Goal: Task Accomplishment & Management: Use online tool/utility

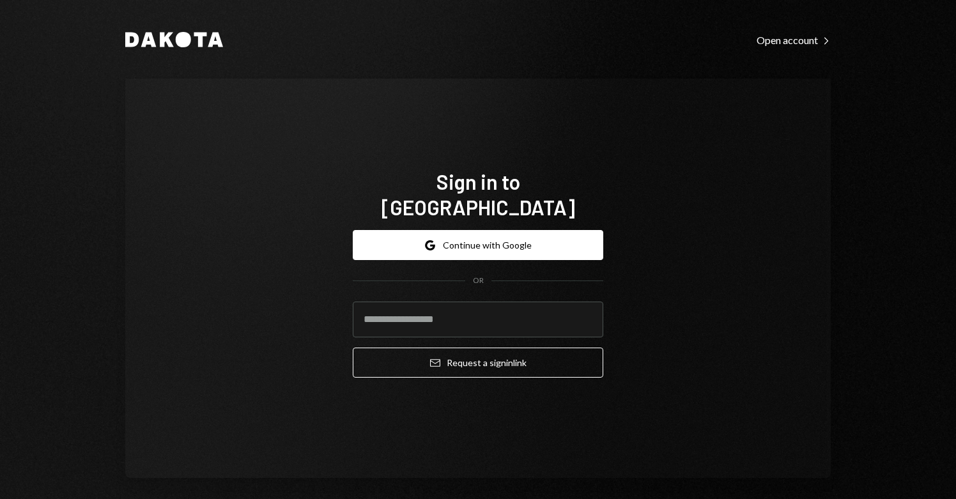
click at [482, 234] on button "Google Continue with Google" at bounding box center [478, 245] width 250 height 30
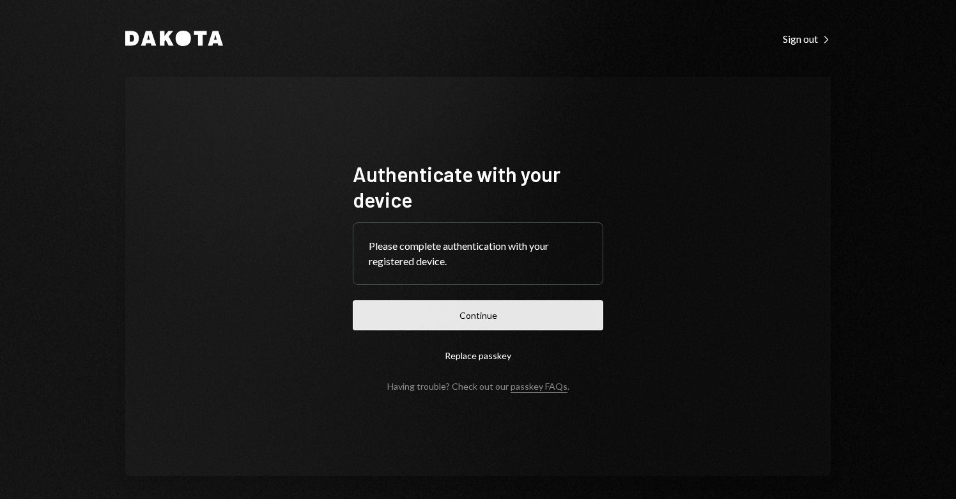
click at [492, 312] on button "Continue" at bounding box center [478, 315] width 250 height 30
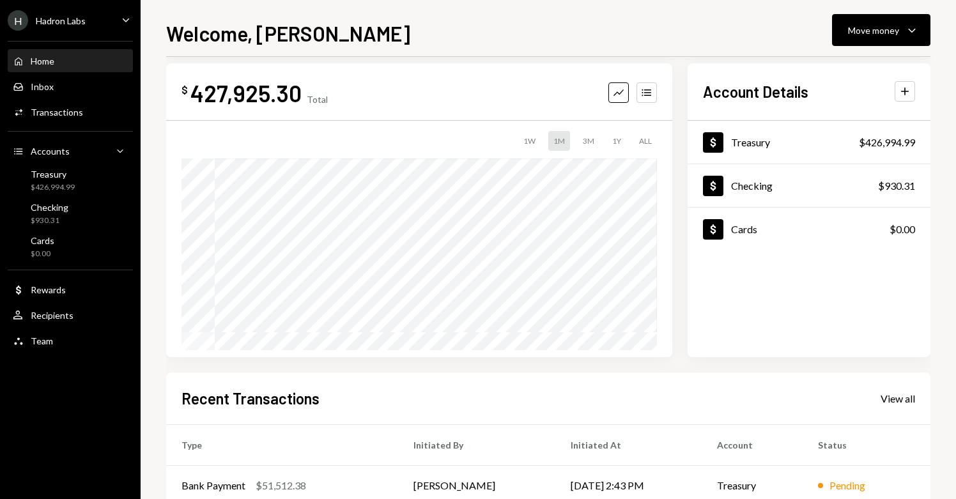
scroll to position [16, 0]
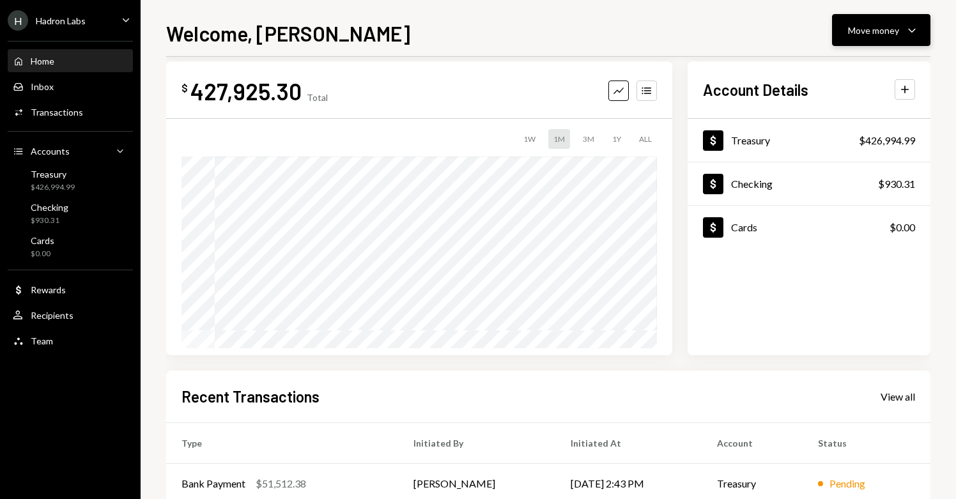
click at [906, 33] on icon "Caret Down" at bounding box center [911, 29] width 15 height 15
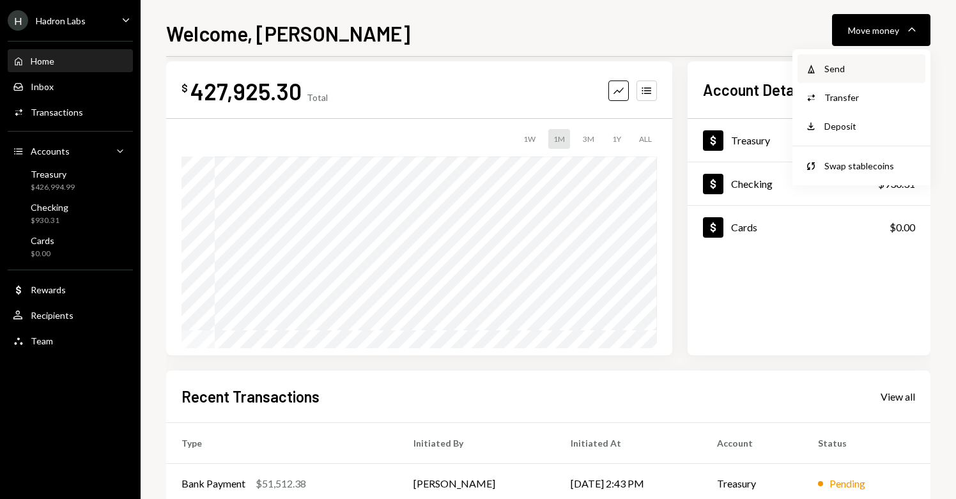
click at [858, 72] on div "Send" at bounding box center [870, 68] width 93 height 13
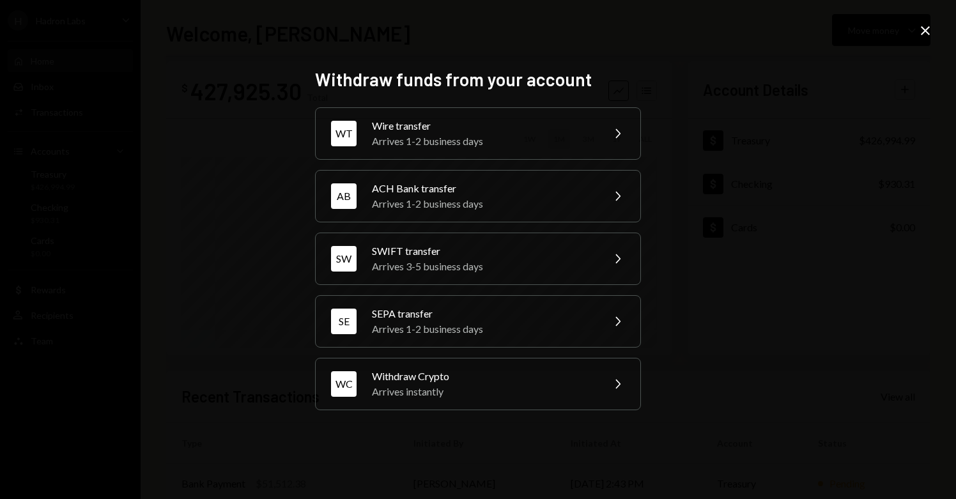
click at [831, 144] on div "Withdraw funds from your account WT Wire transfer Arrives 1-2 business days Che…" at bounding box center [478, 249] width 956 height 499
click at [926, 29] on icon at bounding box center [925, 30] width 9 height 9
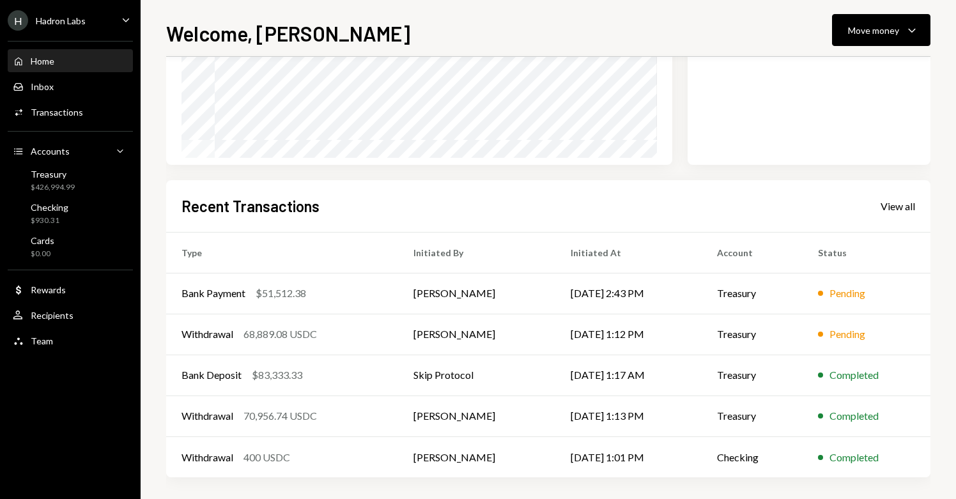
scroll to position [210, 0]
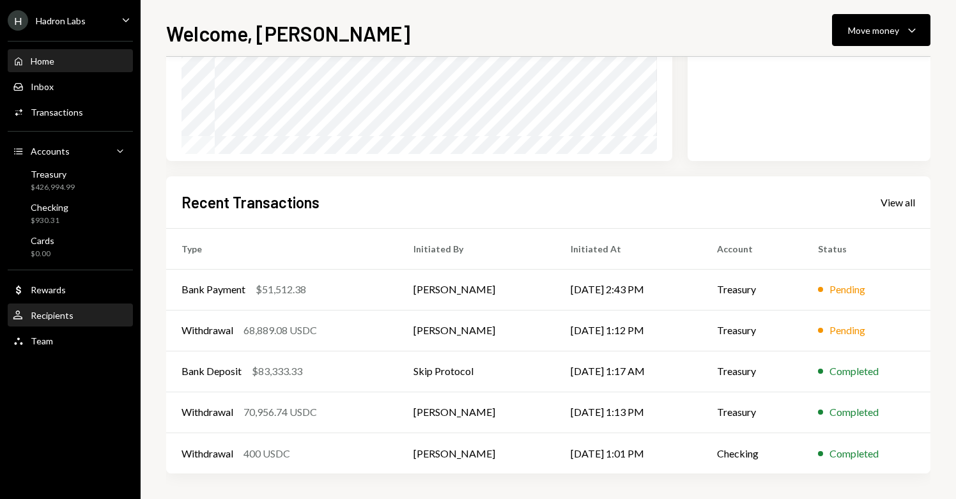
click at [68, 316] on div "Recipients" at bounding box center [52, 315] width 43 height 11
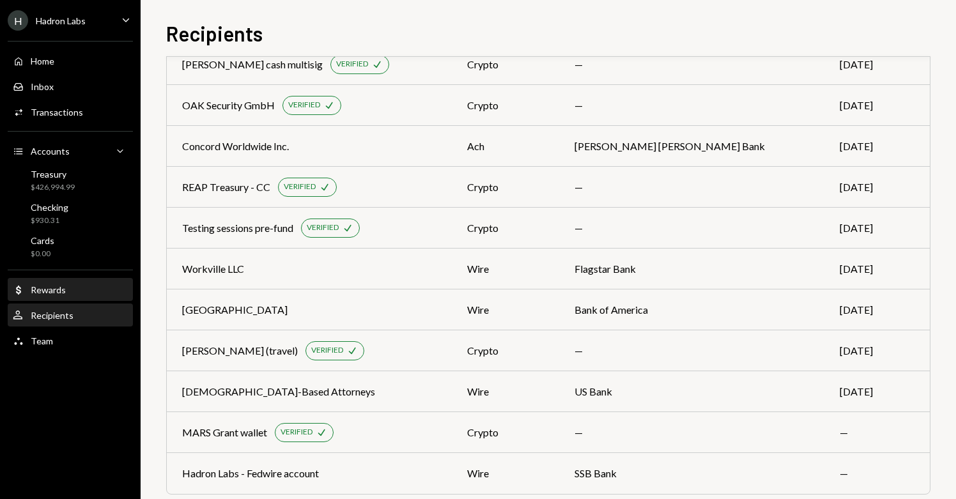
scroll to position [279, 0]
click at [61, 111] on div "Transactions" at bounding box center [57, 112] width 52 height 11
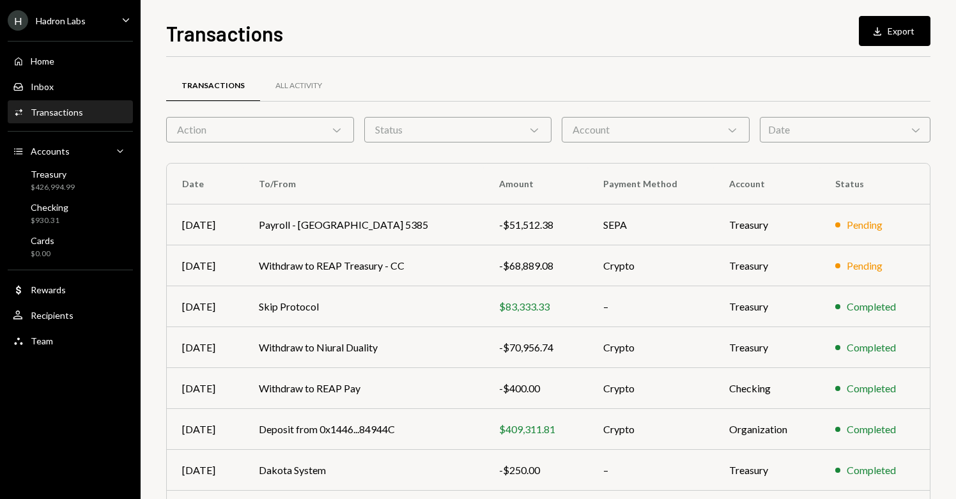
click at [638, 129] on div "Account Chevron Down" at bounding box center [656, 130] width 188 height 26
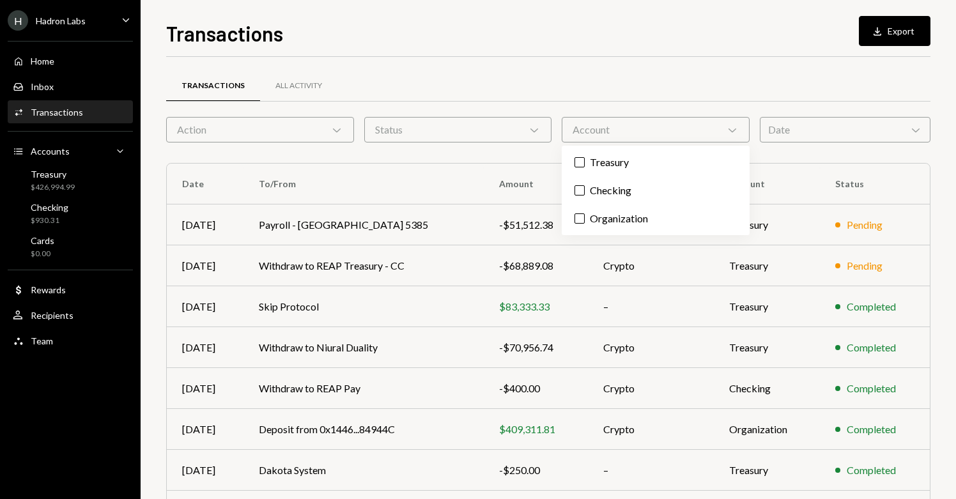
click at [638, 129] on div "Account Chevron Down" at bounding box center [656, 130] width 188 height 26
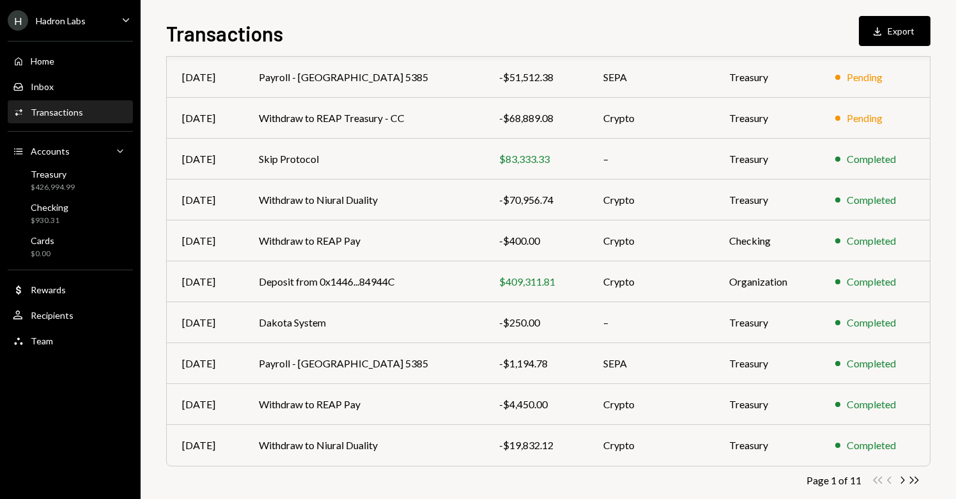
scroll to position [168, 0]
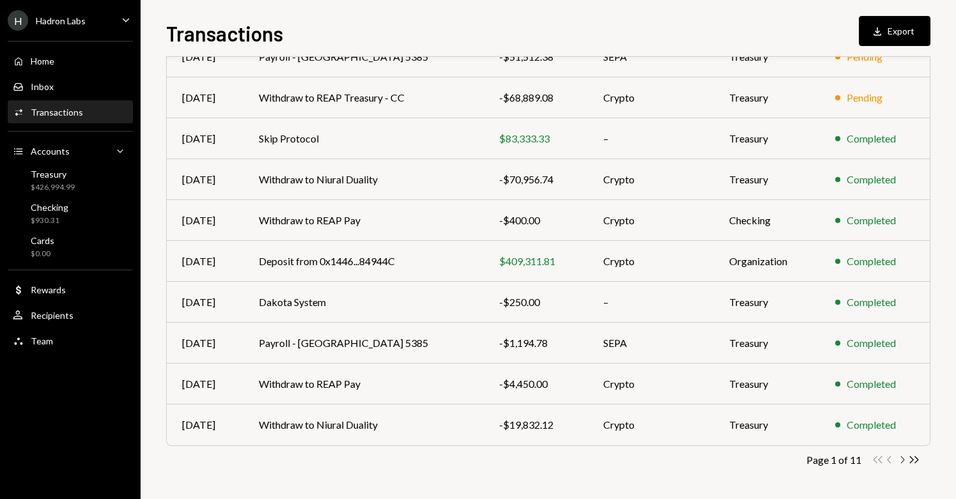
click at [901, 461] on icon "Chevron Right" at bounding box center [902, 460] width 12 height 12
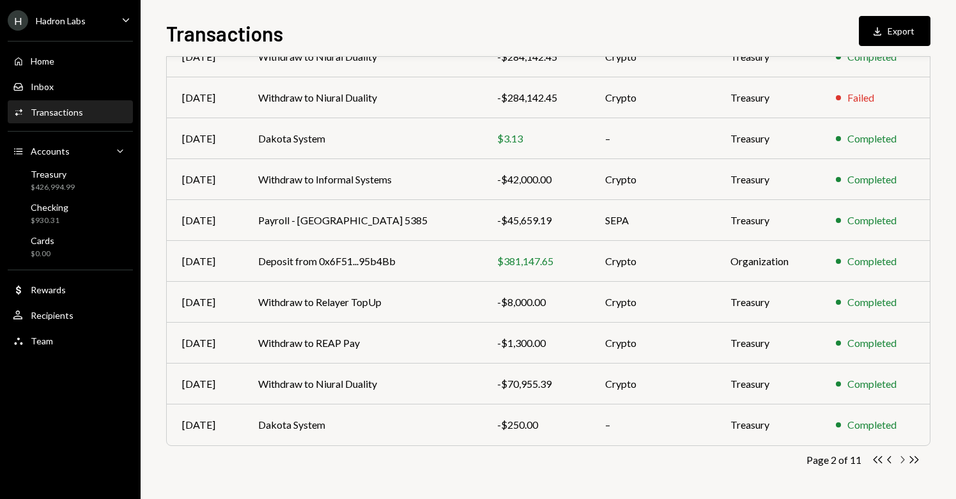
click at [901, 460] on icon "Chevron Right" at bounding box center [902, 460] width 12 height 12
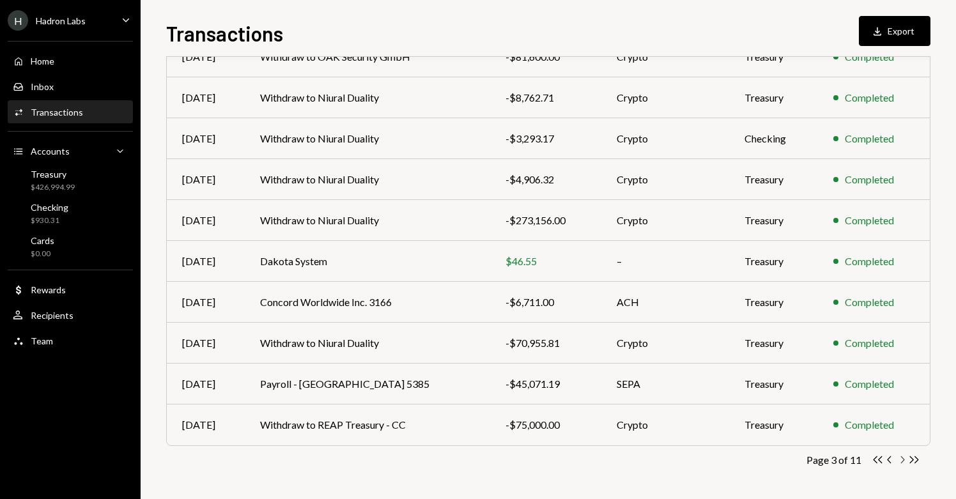
click at [901, 459] on icon "Chevron Right" at bounding box center [902, 460] width 12 height 12
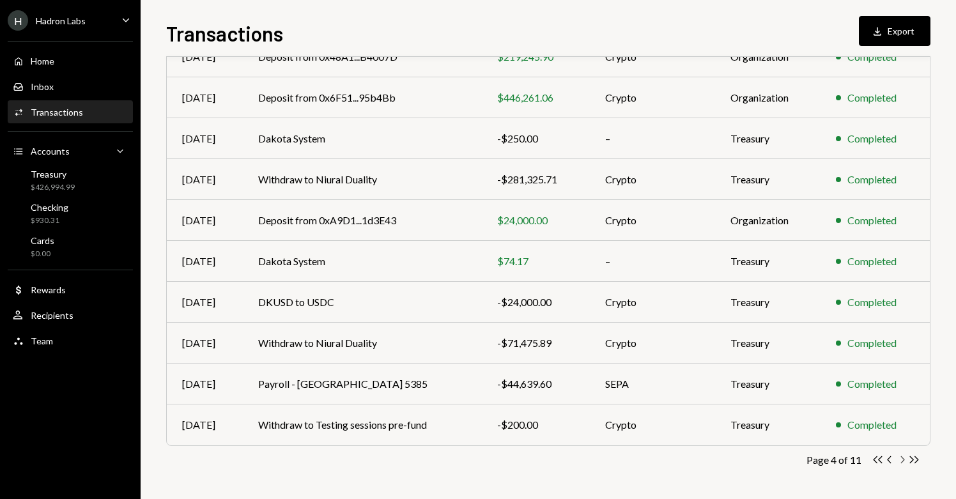
click at [905, 462] on icon "Chevron Right" at bounding box center [902, 460] width 12 height 12
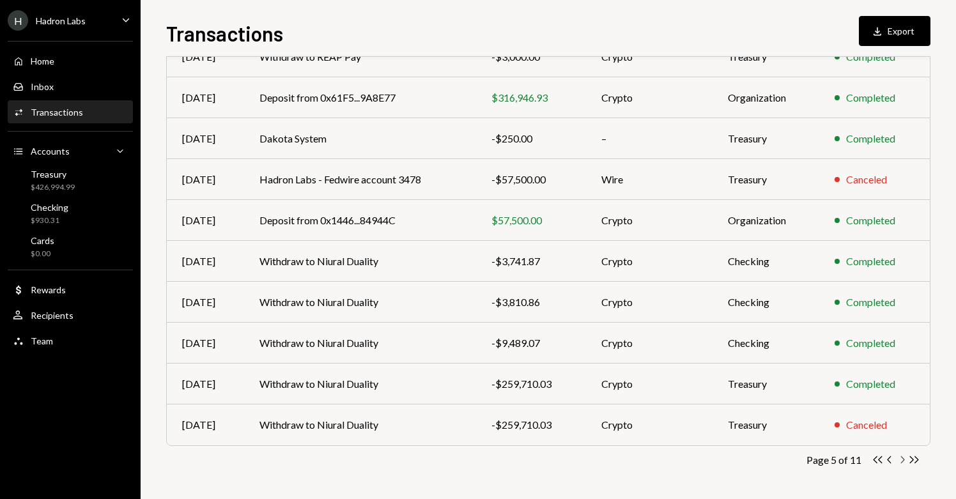
click at [901, 459] on icon "Chevron Right" at bounding box center [902, 460] width 12 height 12
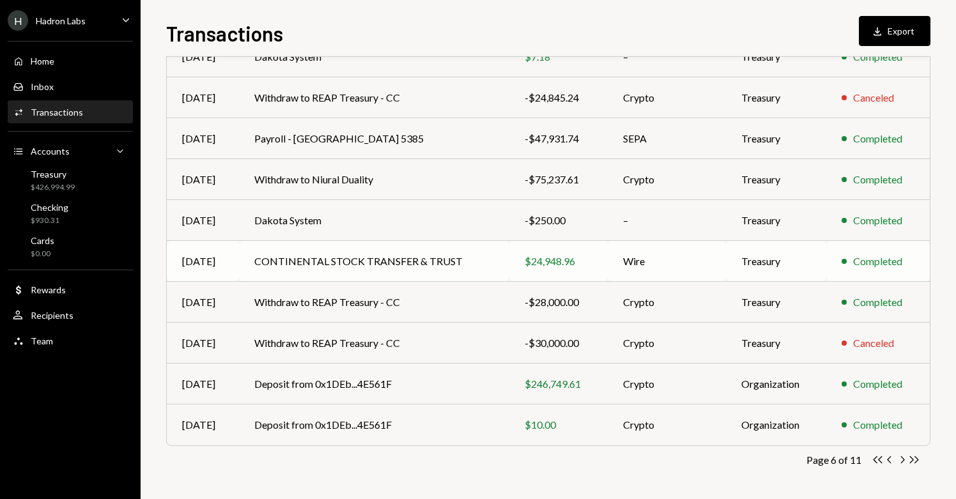
scroll to position [0, 0]
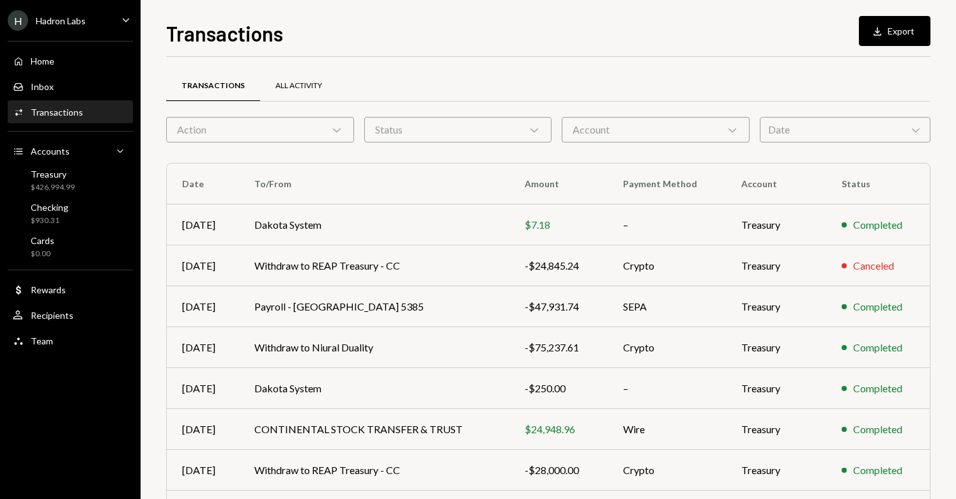
click at [293, 85] on div "All Activity" at bounding box center [298, 85] width 47 height 11
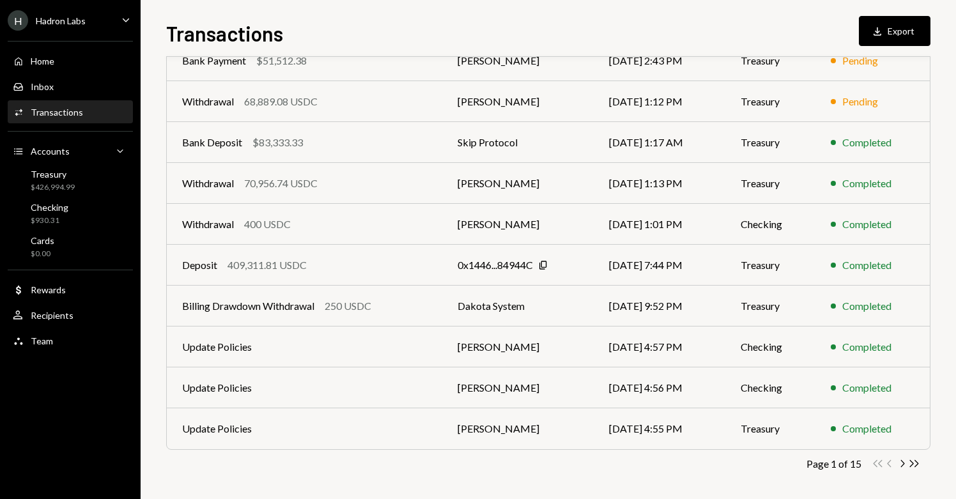
scroll to position [168, 0]
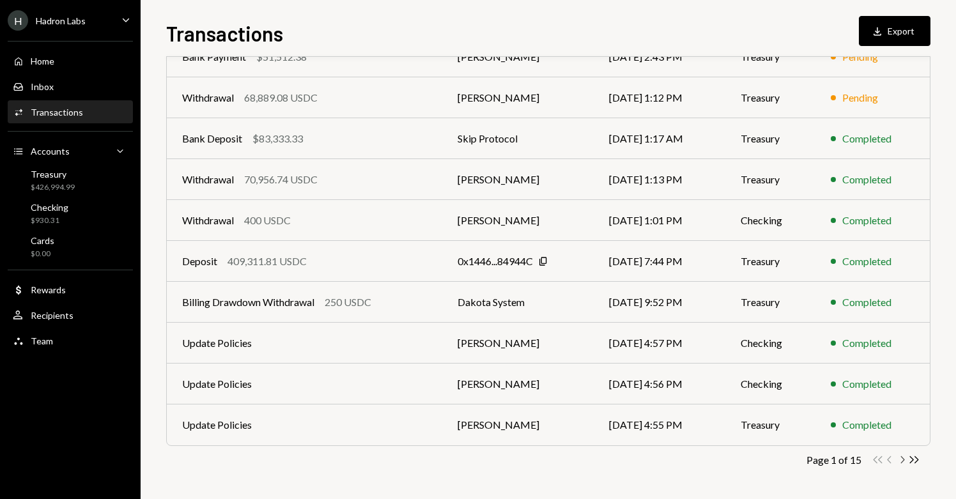
click at [901, 456] on icon "button" at bounding box center [903, 459] width 4 height 7
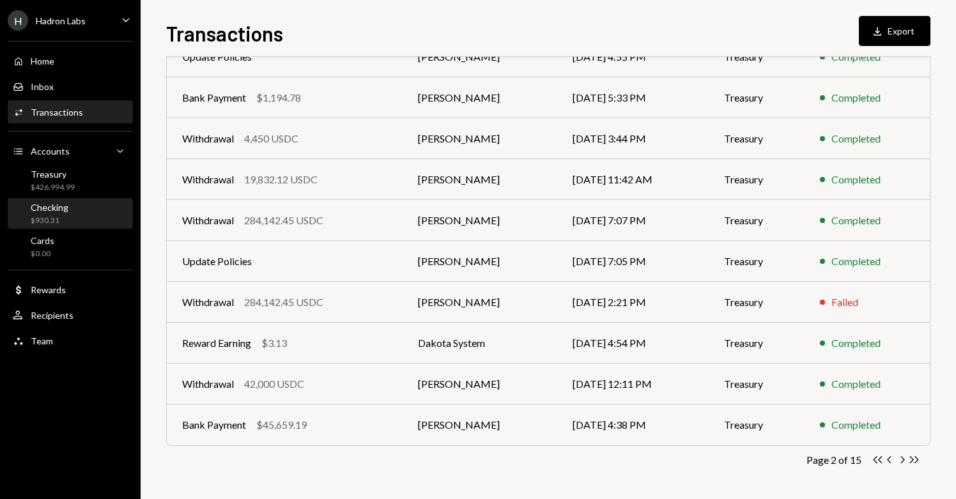
click at [68, 209] on div "Checking $930.31" at bounding box center [70, 214] width 115 height 24
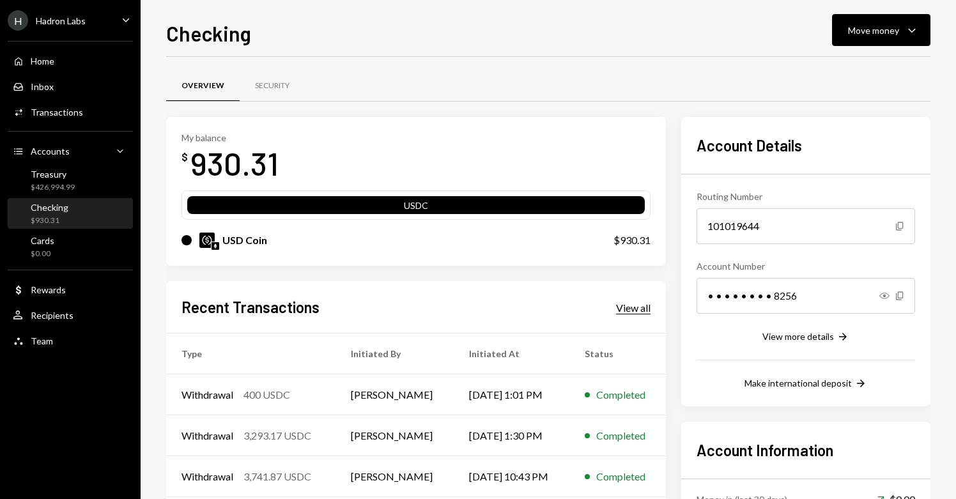
click at [634, 307] on div "View all" at bounding box center [633, 308] width 34 height 13
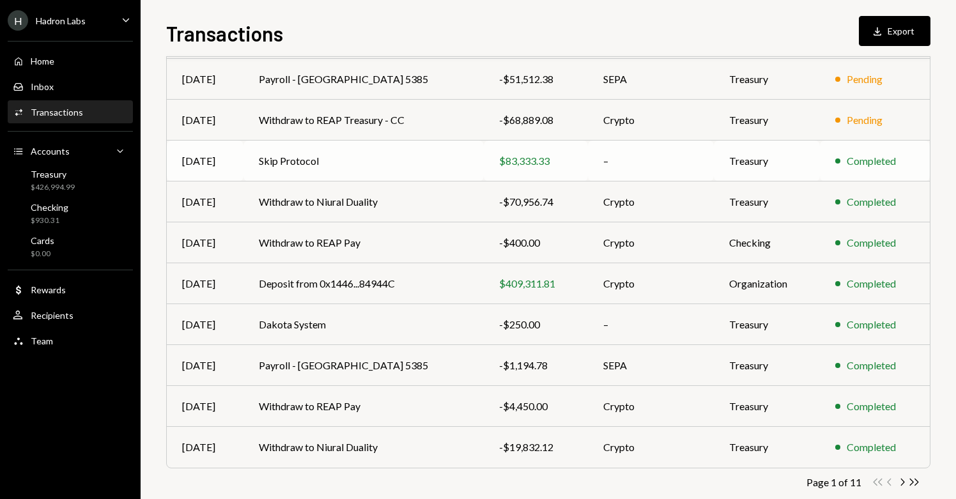
scroll to position [168, 0]
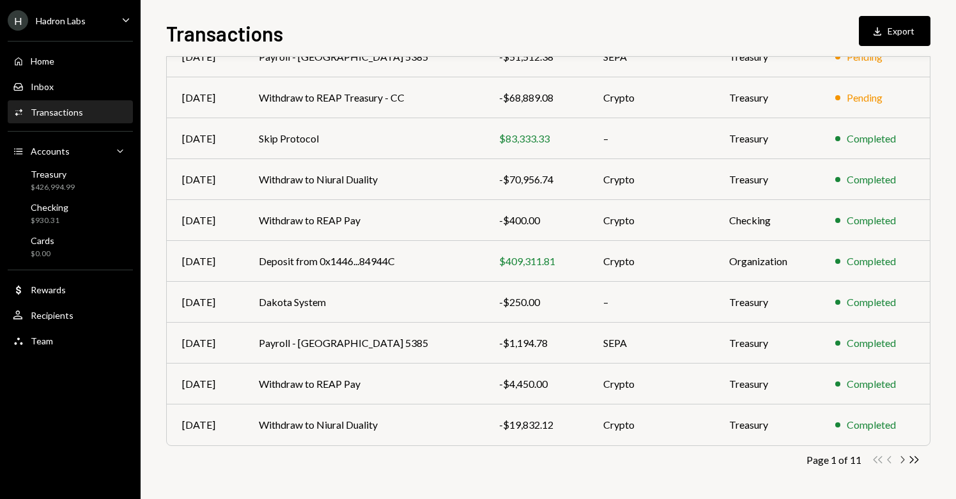
click at [901, 460] on icon "Chevron Right" at bounding box center [902, 460] width 12 height 12
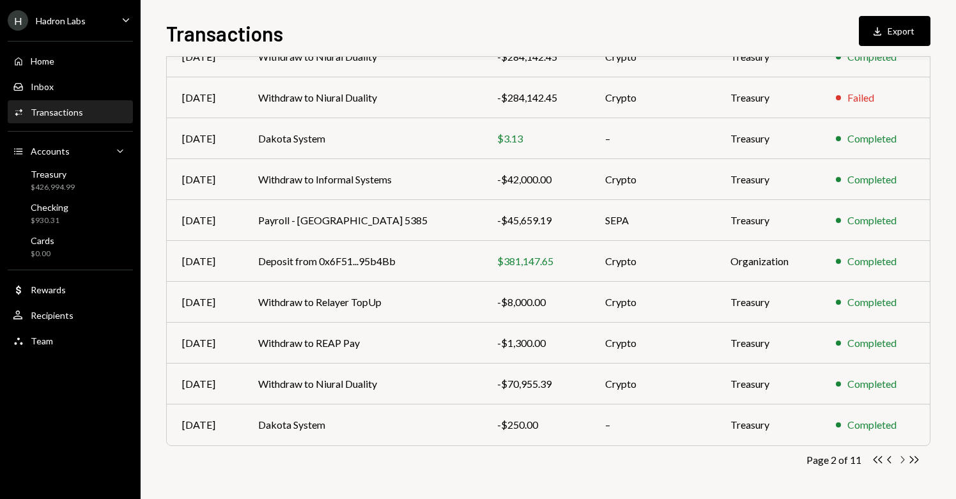
click at [899, 459] on icon "Chevron Right" at bounding box center [902, 460] width 12 height 12
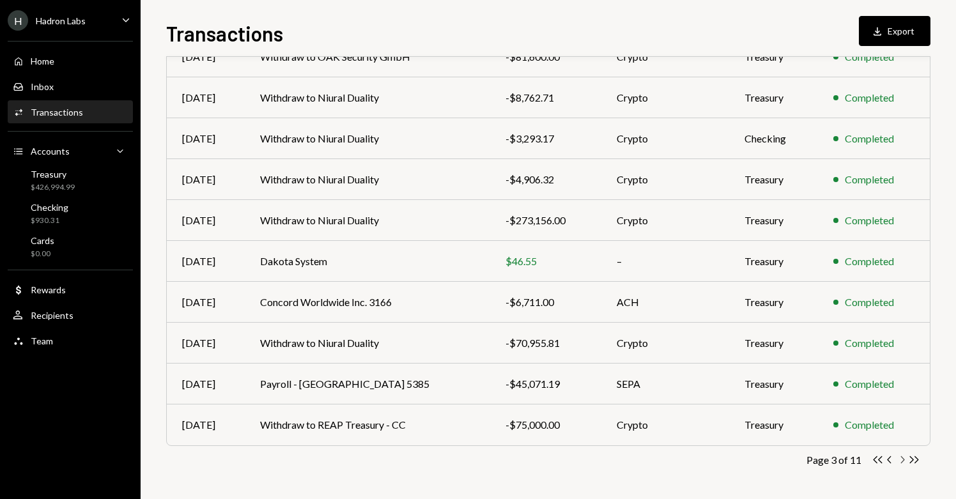
click at [905, 459] on icon "Chevron Right" at bounding box center [902, 460] width 12 height 12
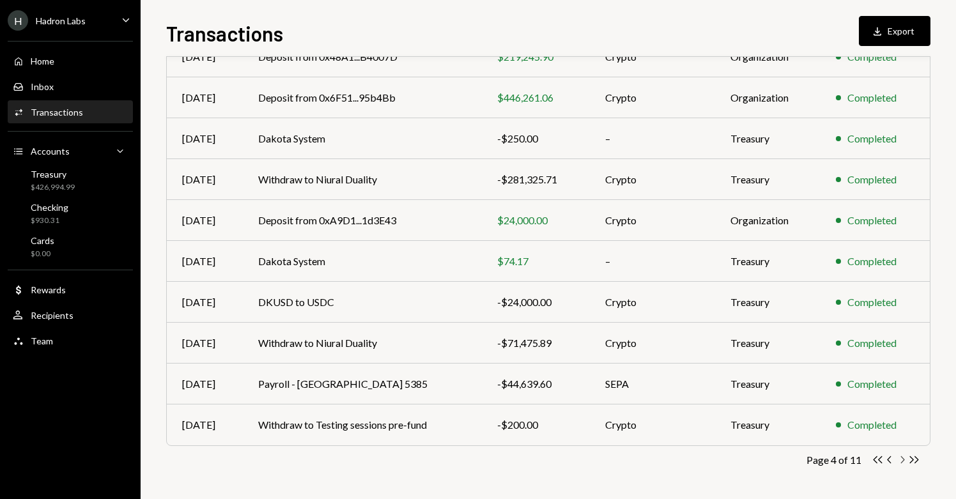
click at [905, 455] on icon "Chevron Right" at bounding box center [902, 460] width 12 height 12
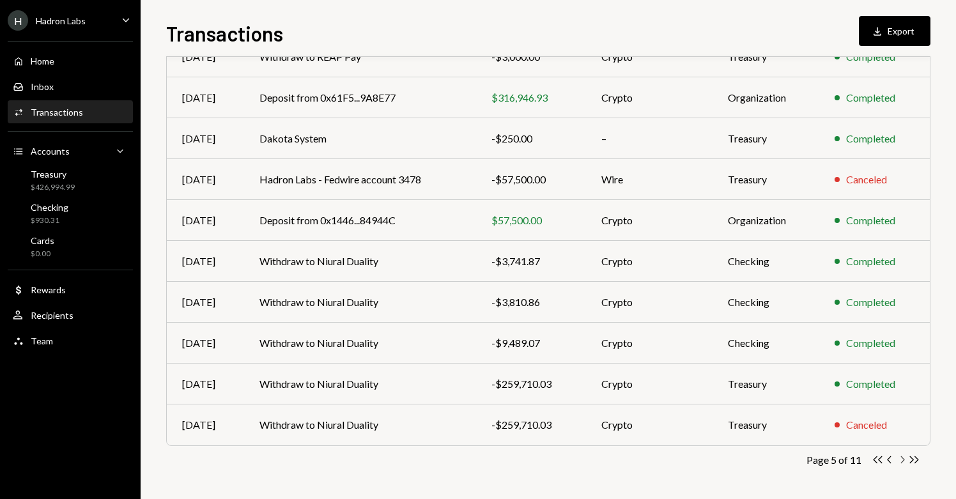
click at [902, 461] on icon "button" at bounding box center [903, 459] width 4 height 7
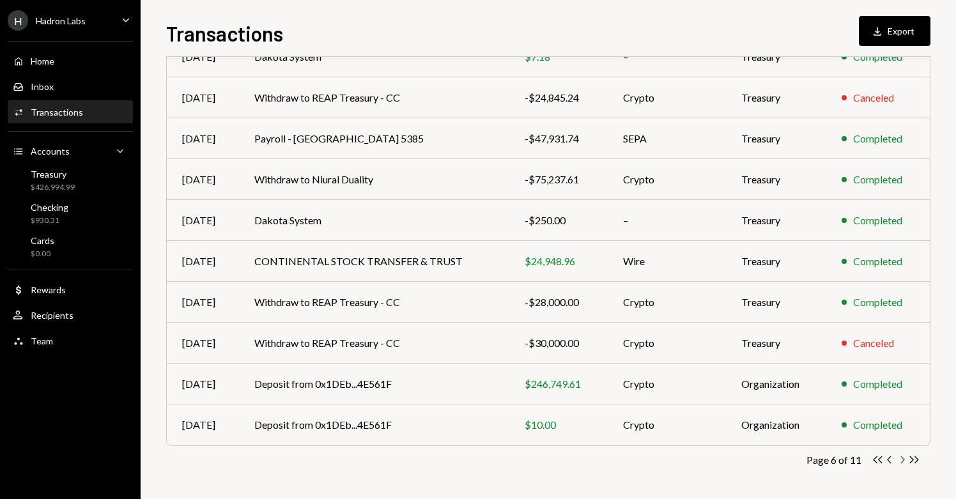
click at [903, 459] on icon "button" at bounding box center [903, 459] width 4 height 7
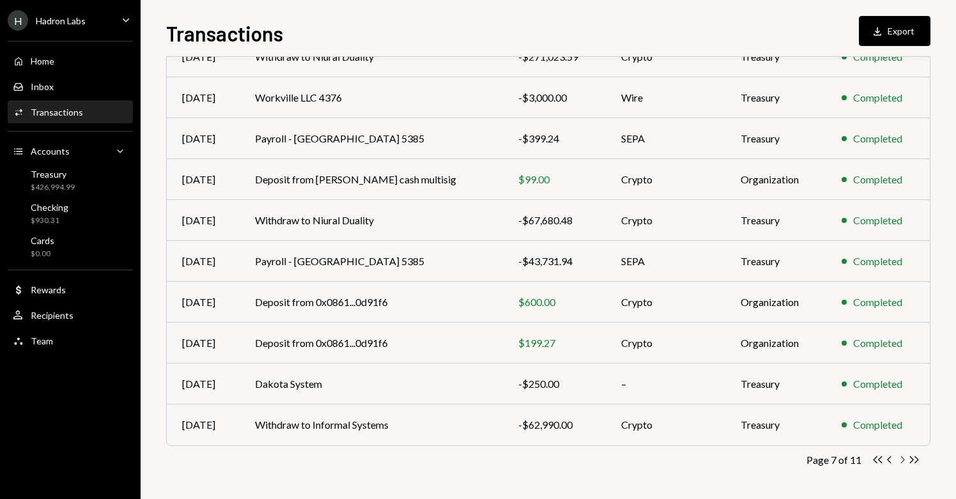
click at [904, 461] on icon "Chevron Right" at bounding box center [902, 460] width 12 height 12
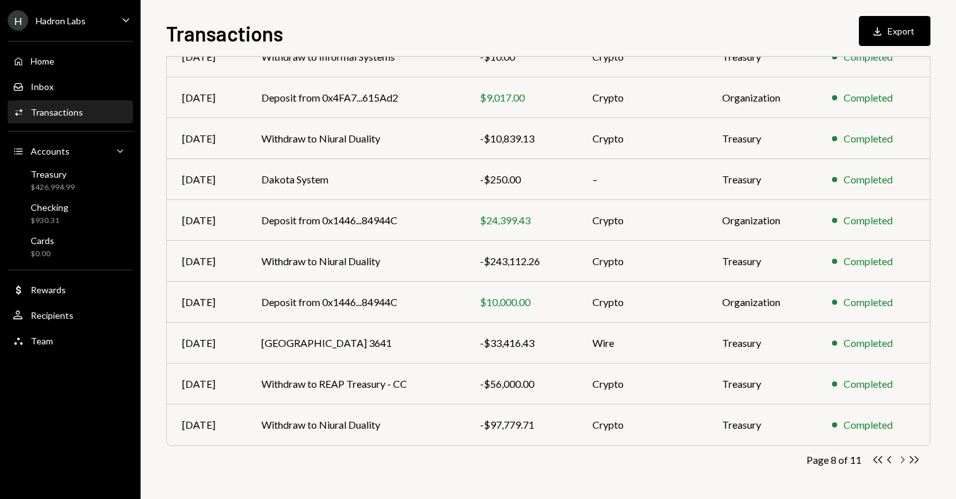
click at [900, 461] on icon "Chevron Right" at bounding box center [902, 460] width 12 height 12
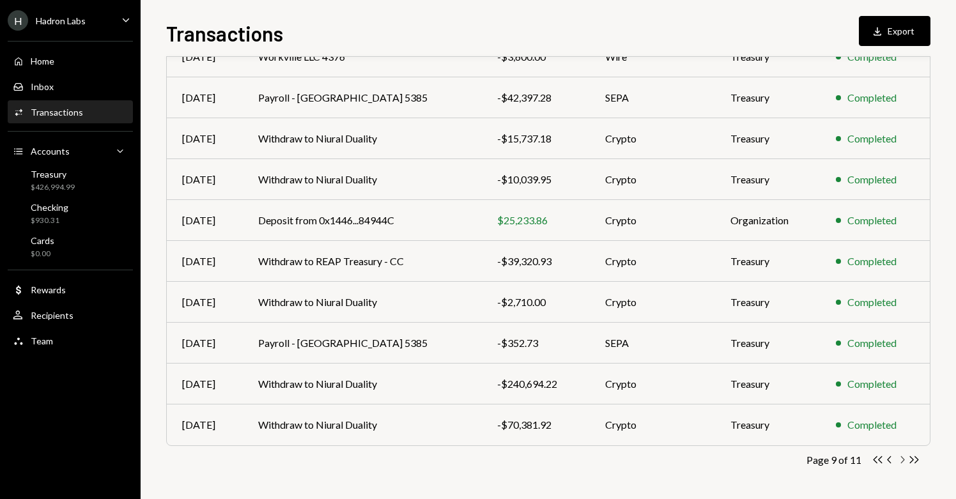
click at [898, 460] on icon "Chevron Right" at bounding box center [902, 460] width 12 height 12
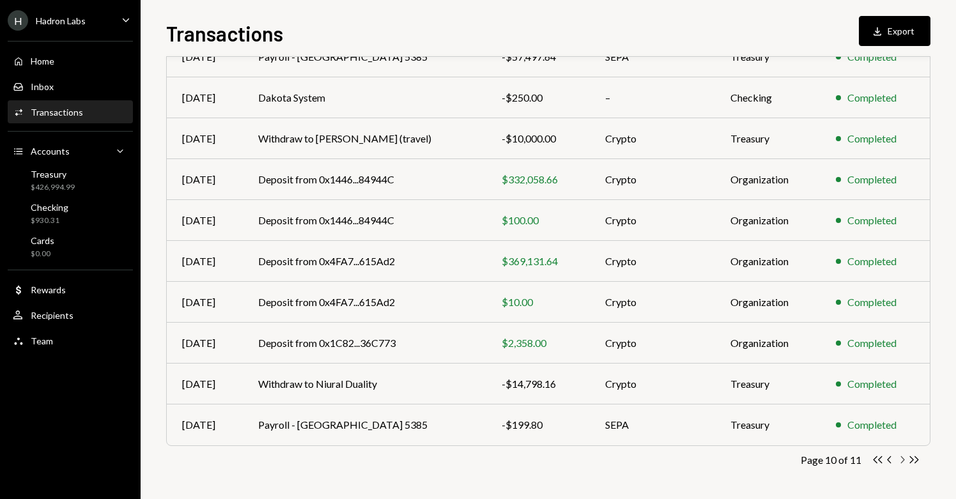
click at [901, 461] on icon "Chevron Right" at bounding box center [902, 460] width 12 height 12
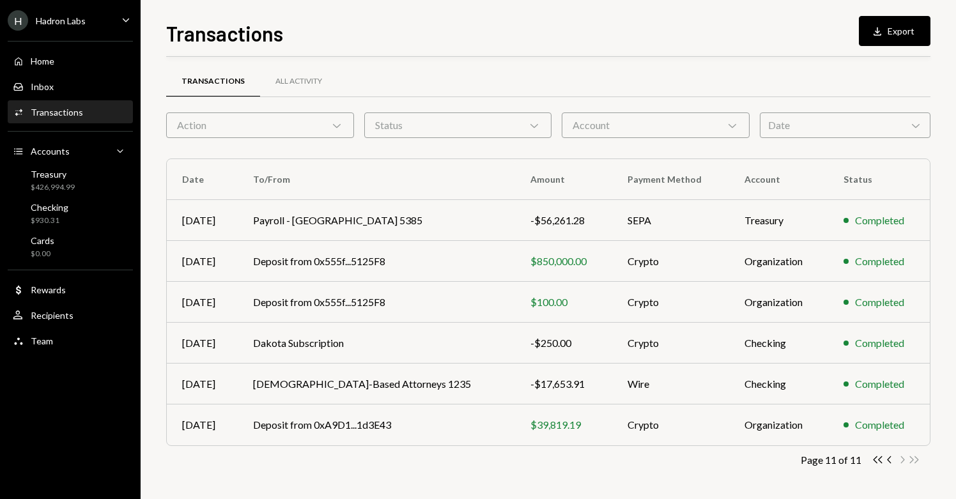
scroll to position [1, 0]
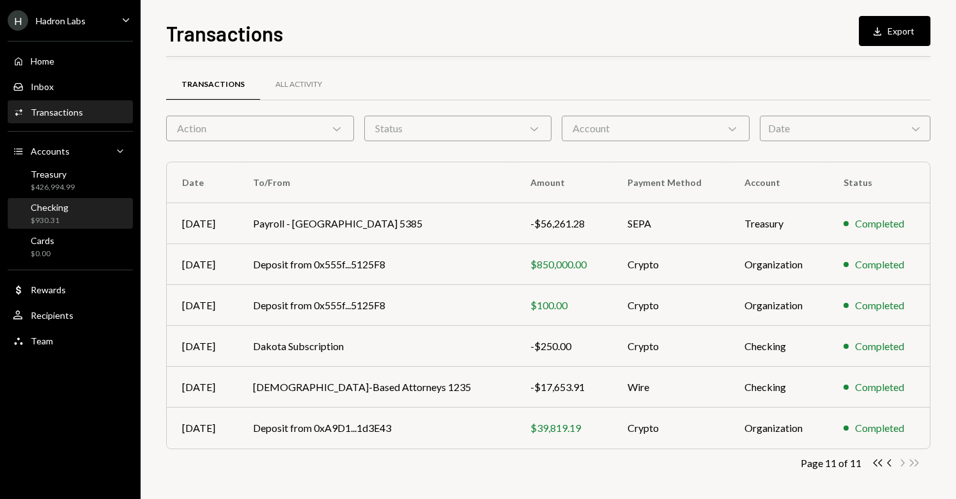
click at [67, 221] on div "Checking $930.31" at bounding box center [70, 214] width 115 height 24
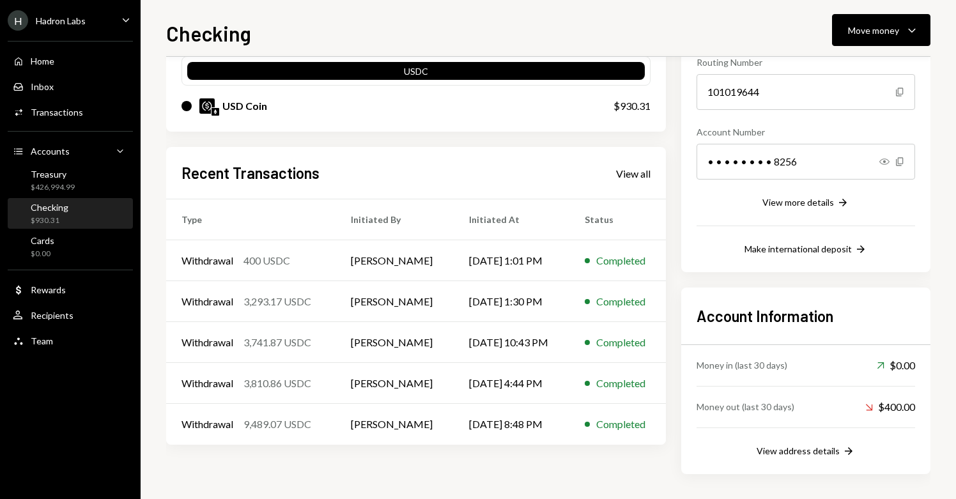
scroll to position [135, 0]
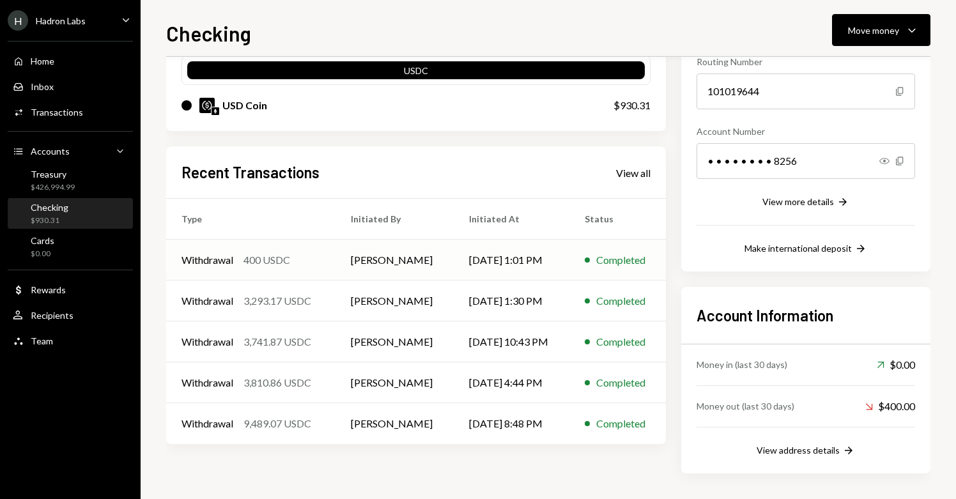
click at [363, 259] on td "[PERSON_NAME]" at bounding box center [394, 260] width 118 height 41
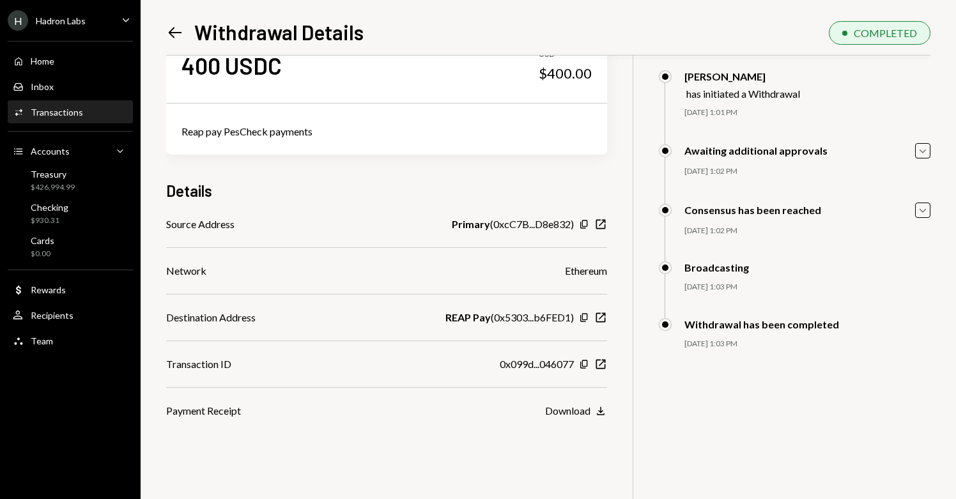
scroll to position [56, 0]
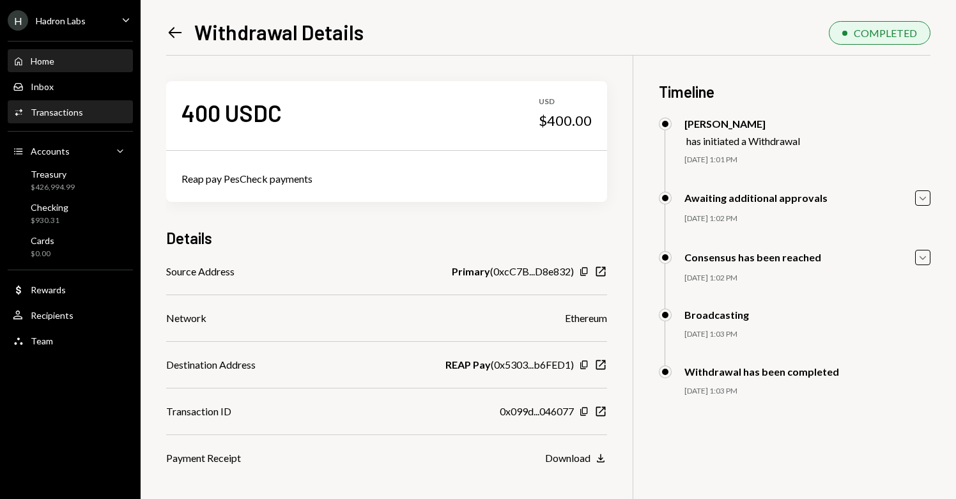
click at [57, 69] on div "Home Home" at bounding box center [70, 61] width 115 height 22
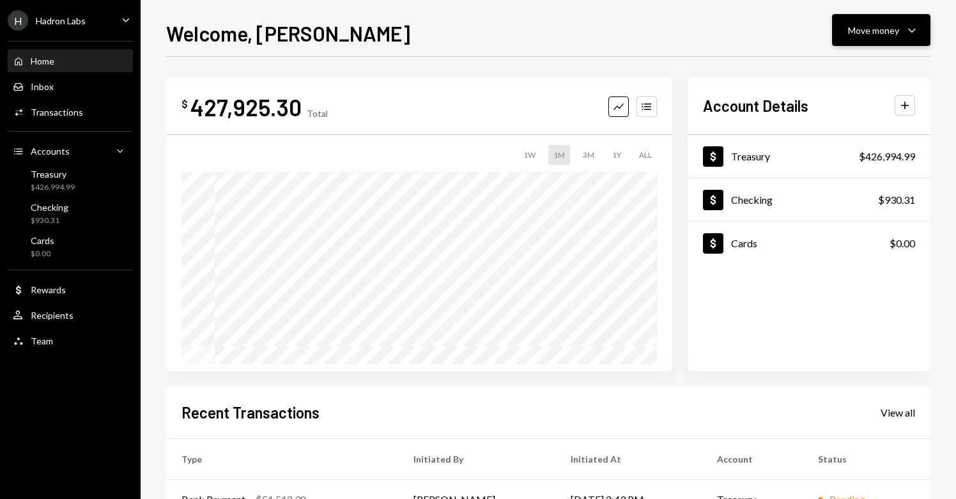
click at [887, 18] on button "Move money Caret Down" at bounding box center [881, 30] width 98 height 32
click at [855, 66] on div "Send" at bounding box center [870, 68] width 93 height 13
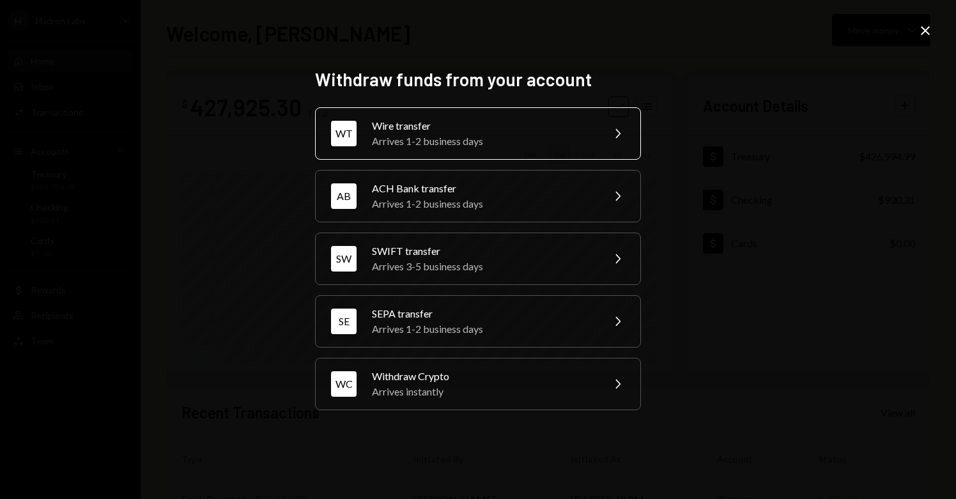
click at [564, 140] on div "Arrives 1-2 business days" at bounding box center [483, 141] width 222 height 15
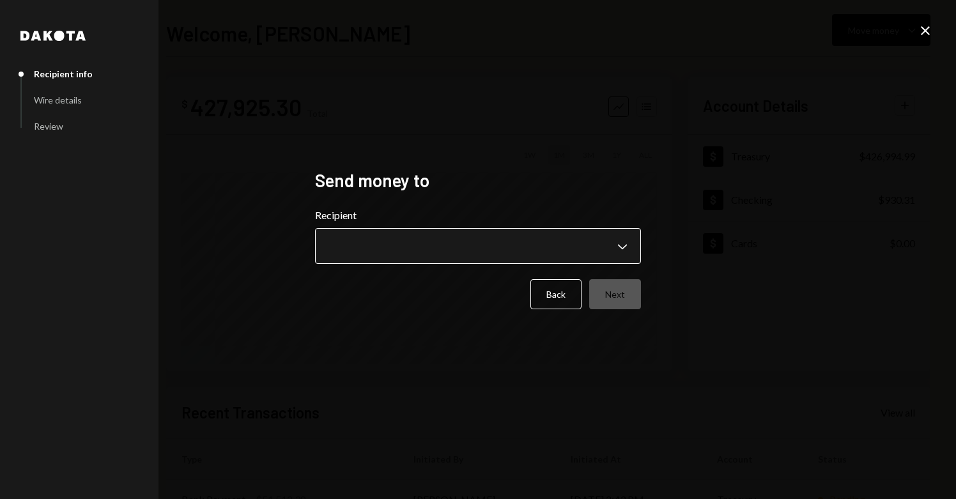
click at [551, 253] on body "**********" at bounding box center [478, 249] width 956 height 499
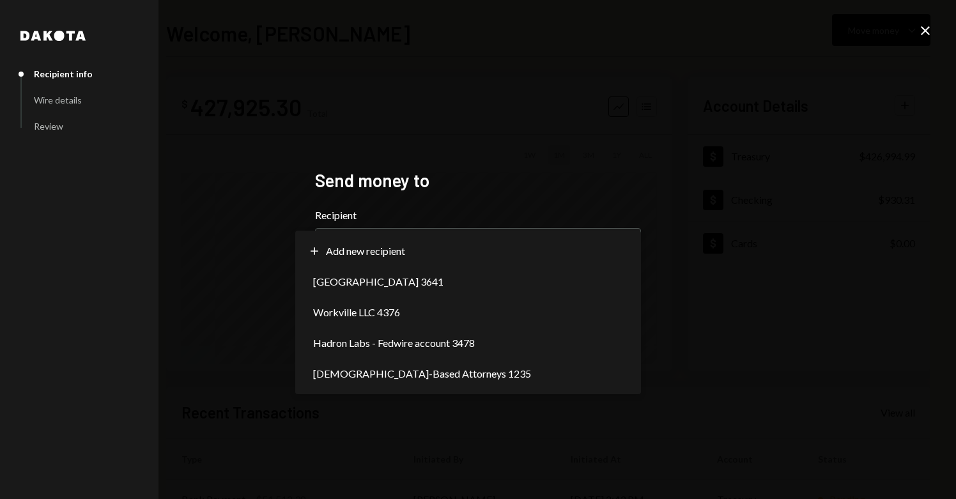
click at [790, 225] on div "**********" at bounding box center [478, 249] width 956 height 499
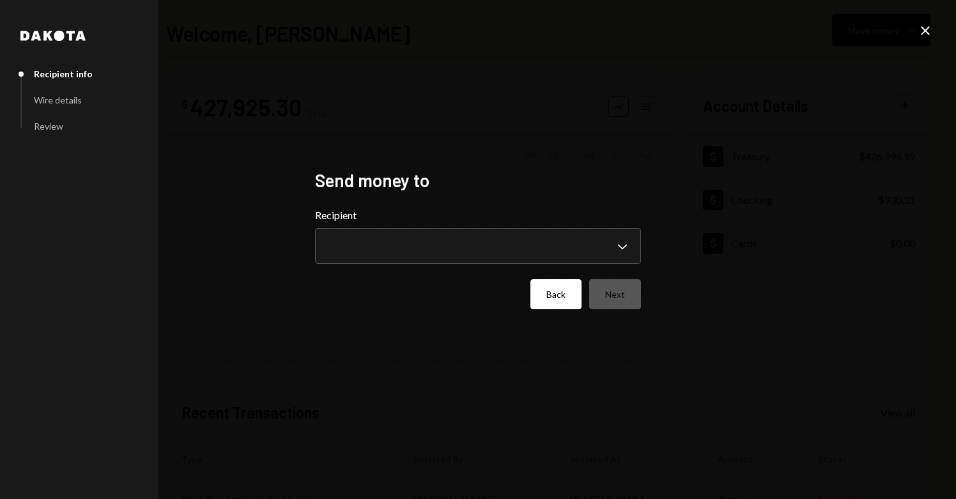
click at [562, 293] on button "Back" at bounding box center [555, 294] width 51 height 30
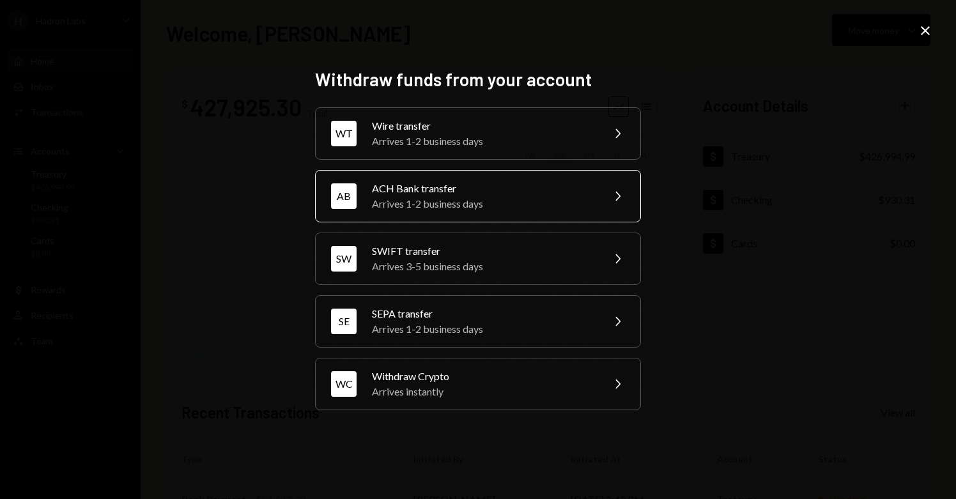
click at [439, 201] on div "Arrives 1-2 business days" at bounding box center [483, 203] width 222 height 15
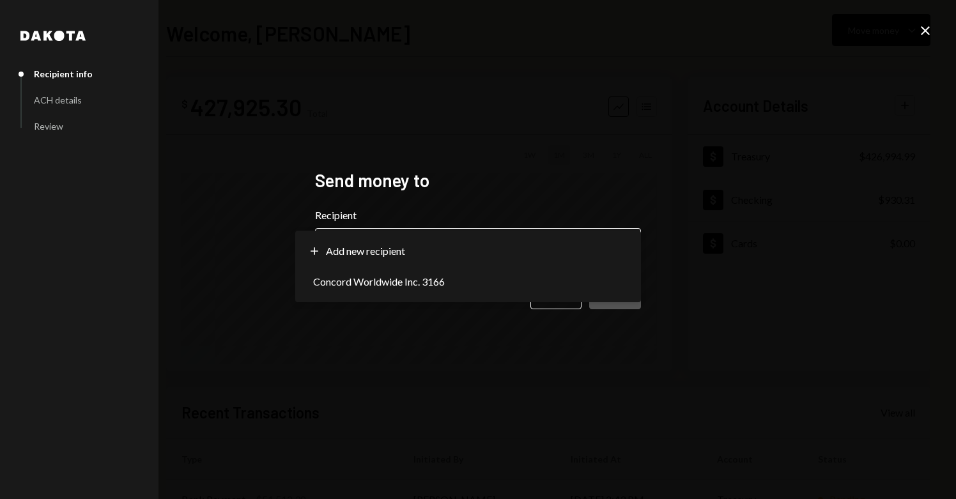
click at [466, 243] on body "**********" at bounding box center [478, 249] width 956 height 499
click at [726, 236] on div "**********" at bounding box center [478, 249] width 956 height 499
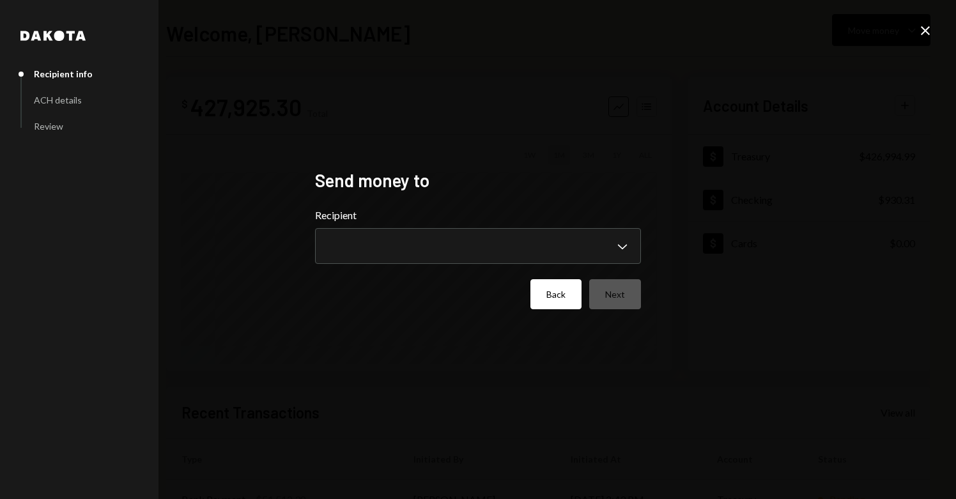
click at [561, 295] on button "Back" at bounding box center [555, 294] width 51 height 30
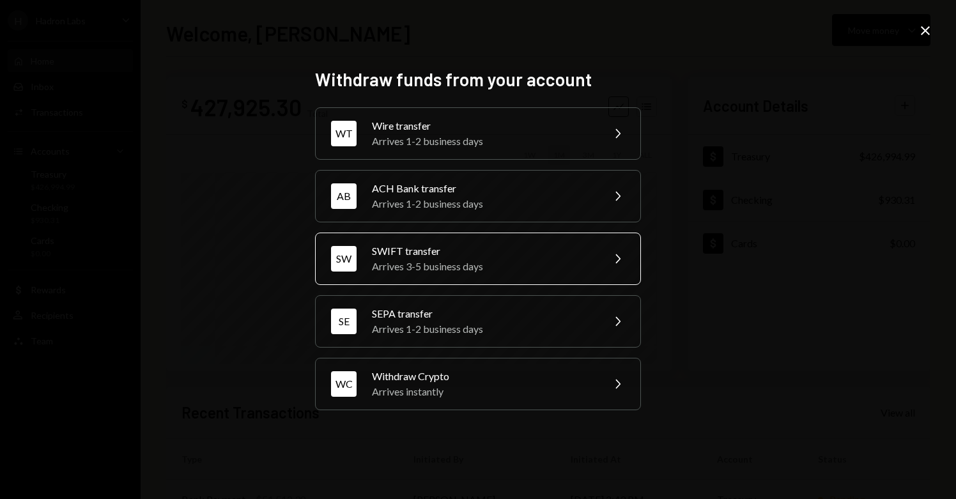
click at [449, 263] on div "Arrives 3-5 business days" at bounding box center [483, 266] width 222 height 15
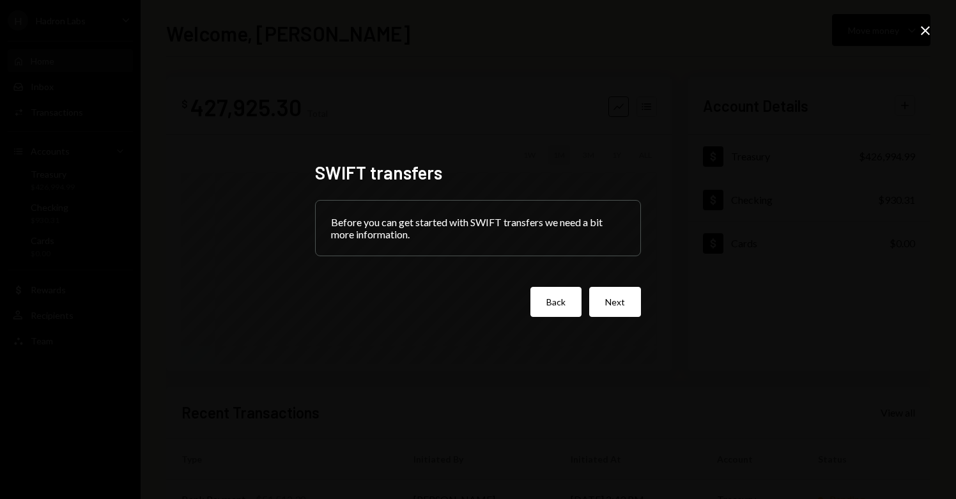
click at [572, 301] on button "Back" at bounding box center [555, 302] width 51 height 30
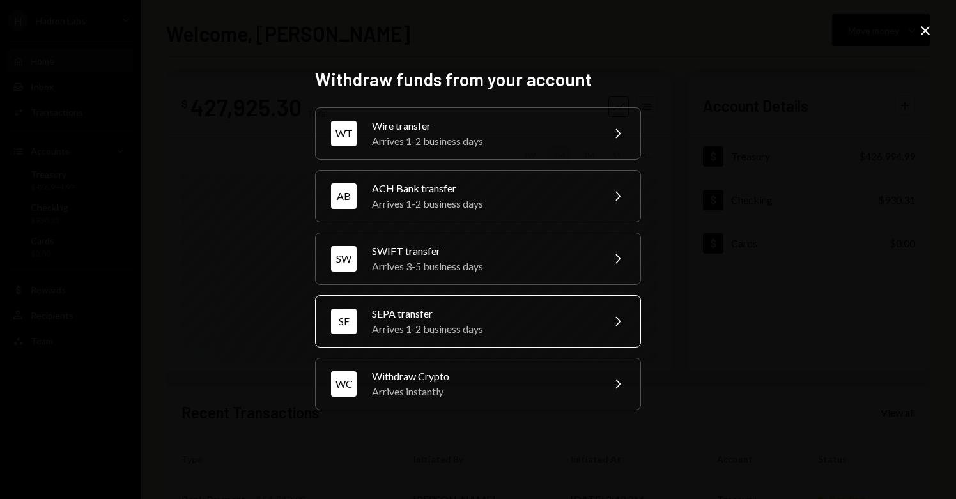
click at [483, 325] on div "Arrives 1-2 business days" at bounding box center [483, 328] width 222 height 15
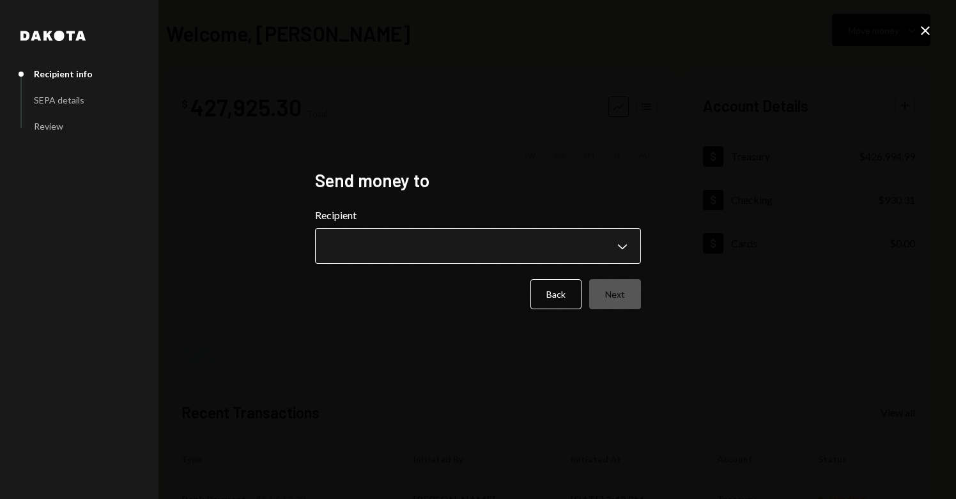
click at [505, 240] on body "**********" at bounding box center [478, 249] width 956 height 499
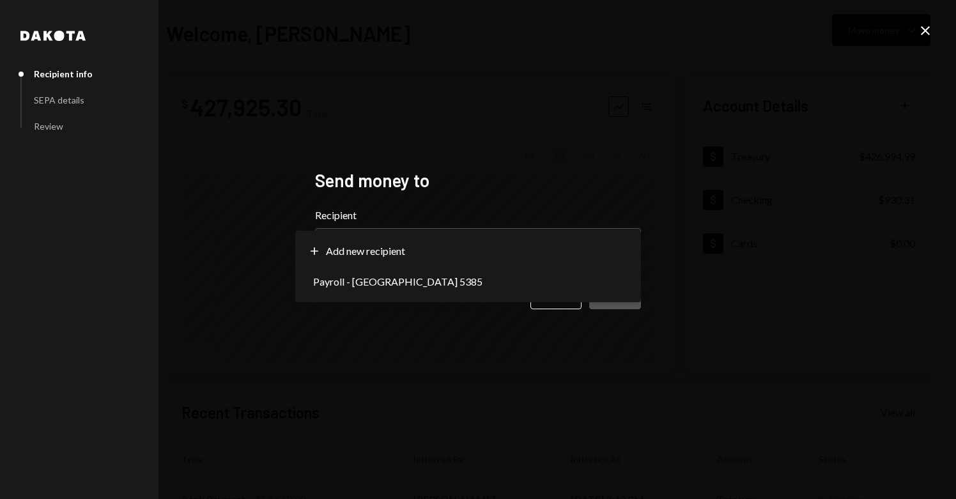
click at [705, 262] on div "**********" at bounding box center [478, 249] width 956 height 499
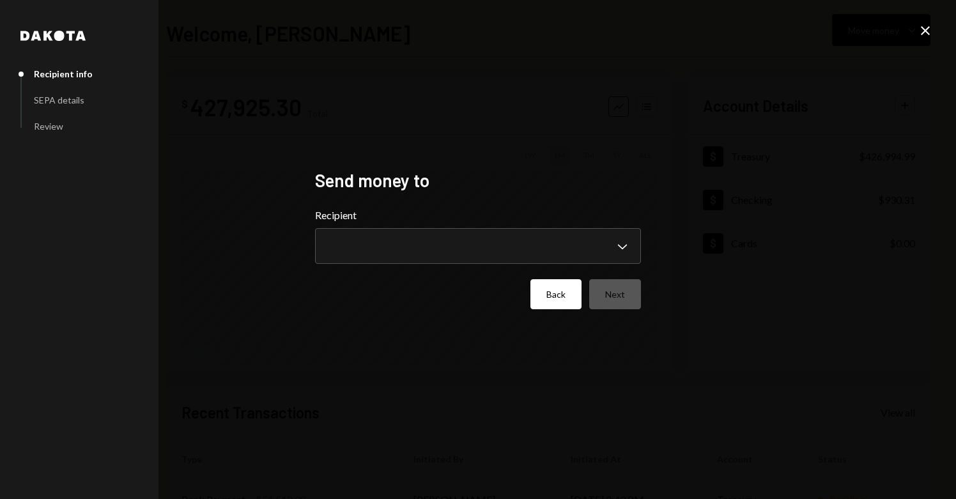
click at [553, 289] on button "Back" at bounding box center [555, 294] width 51 height 30
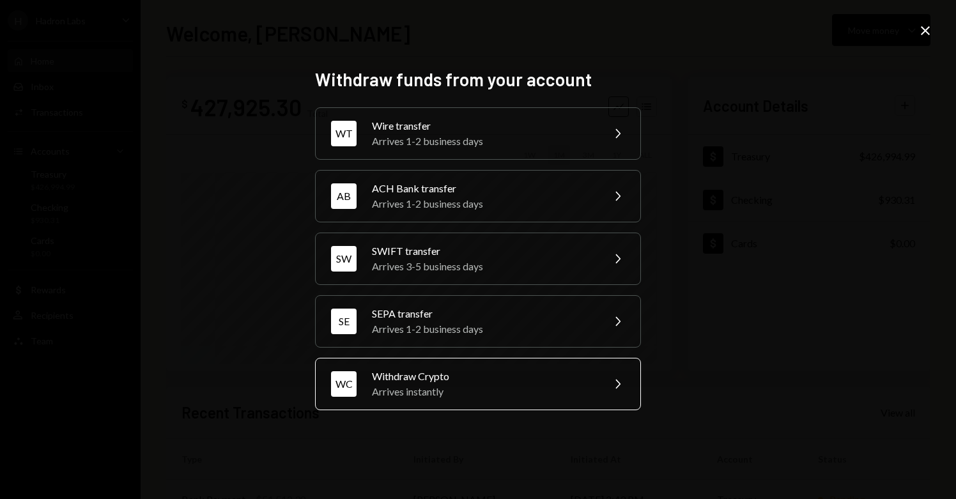
click at [419, 378] on div "Withdraw Crypto" at bounding box center [483, 376] width 222 height 15
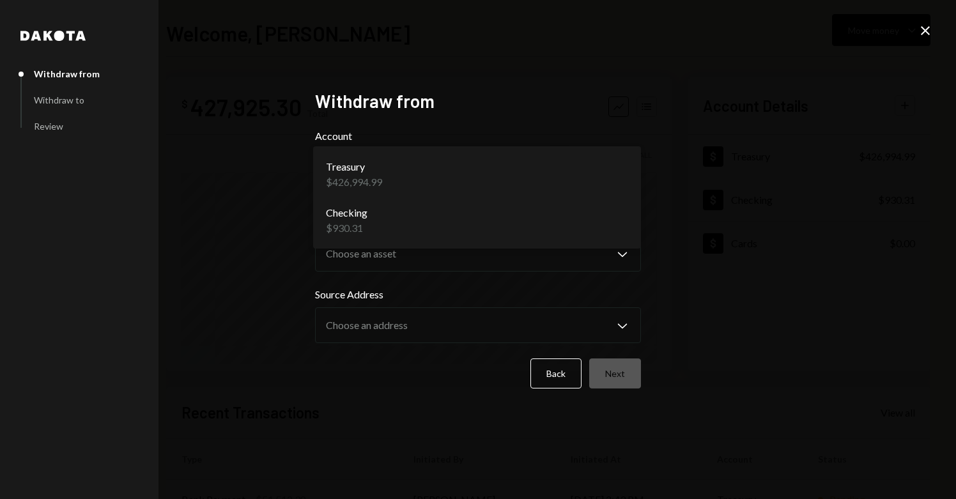
click at [521, 181] on body "**********" at bounding box center [478, 249] width 956 height 499
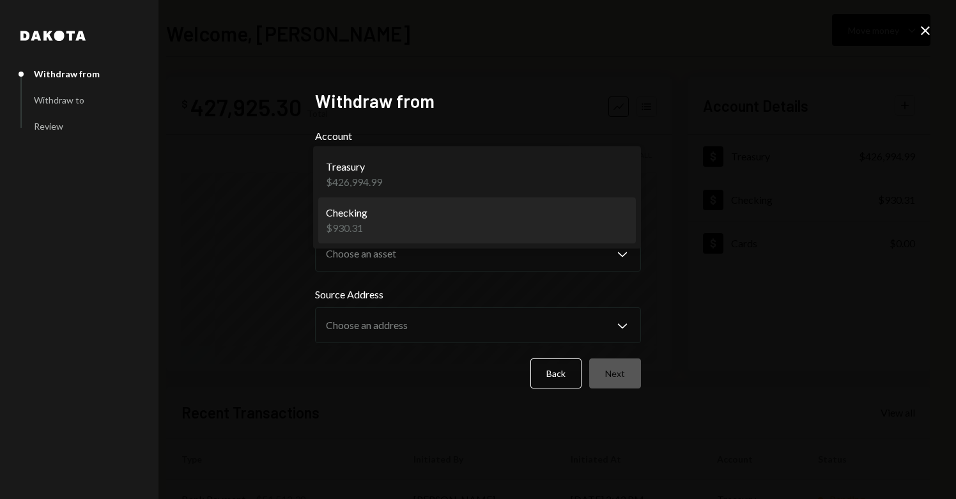
select select "**********"
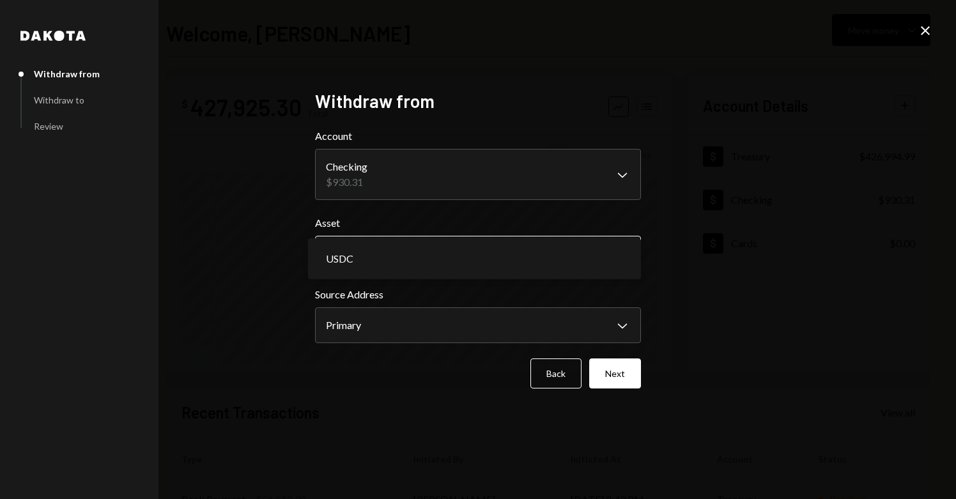
click at [441, 263] on body "**********" at bounding box center [478, 249] width 956 height 499
click at [802, 252] on div "**********" at bounding box center [478, 249] width 956 height 499
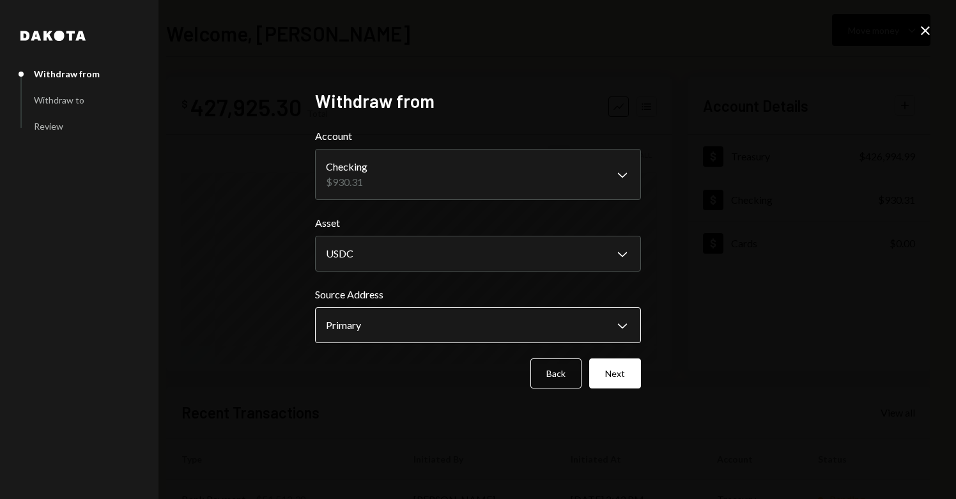
click at [484, 316] on body "**********" at bounding box center [478, 249] width 956 height 499
click at [666, 305] on div "**********" at bounding box center [478, 249] width 956 height 499
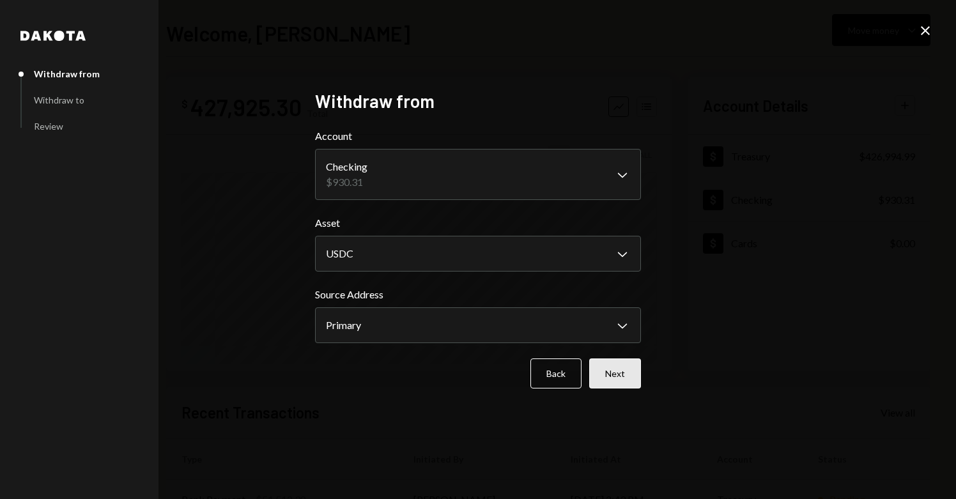
click at [622, 369] on button "Next" at bounding box center [615, 373] width 52 height 30
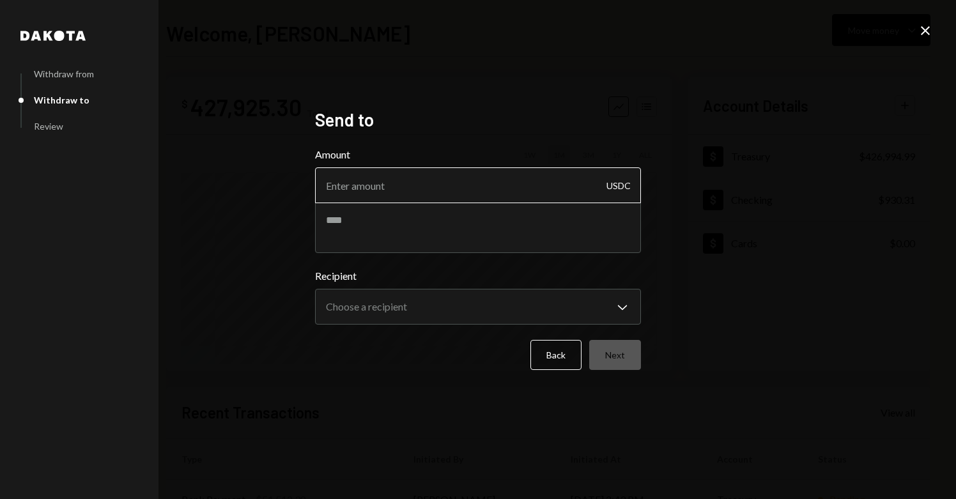
click at [371, 187] on input "Amount" at bounding box center [478, 185] width 326 height 36
type input "300"
click at [421, 218] on textarea at bounding box center [478, 227] width 326 height 51
click at [779, 240] on div "**********" at bounding box center [478, 249] width 956 height 499
click at [454, 230] on textarea at bounding box center [478, 227] width 326 height 51
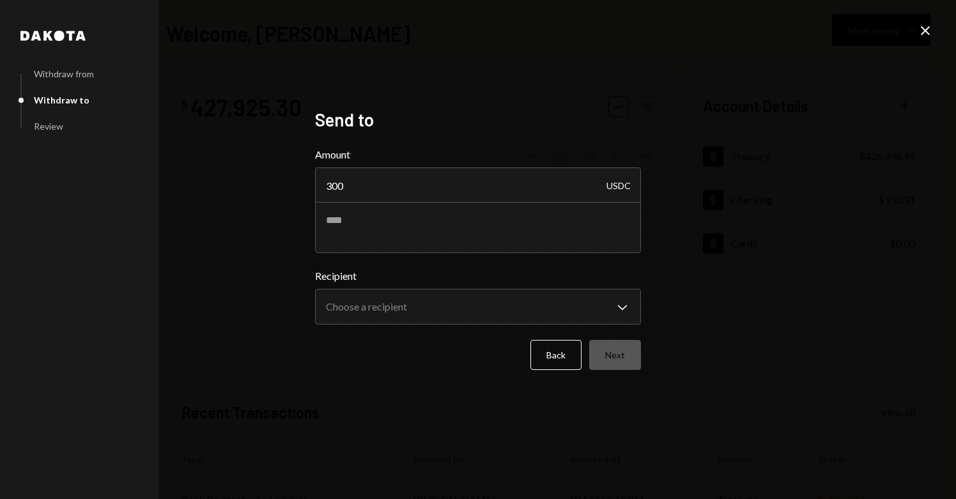
click at [923, 31] on icon "Close" at bounding box center [924, 30] width 15 height 15
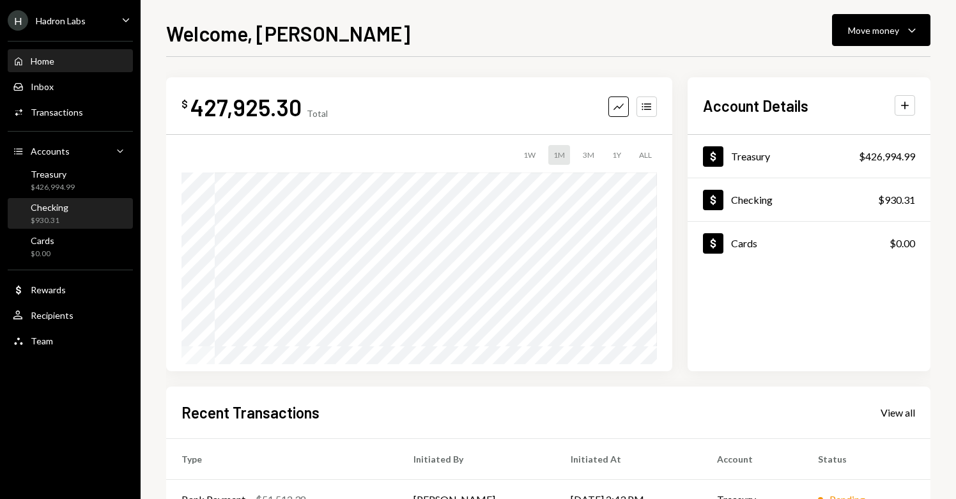
click at [47, 221] on div "$930.31" at bounding box center [50, 220] width 38 height 11
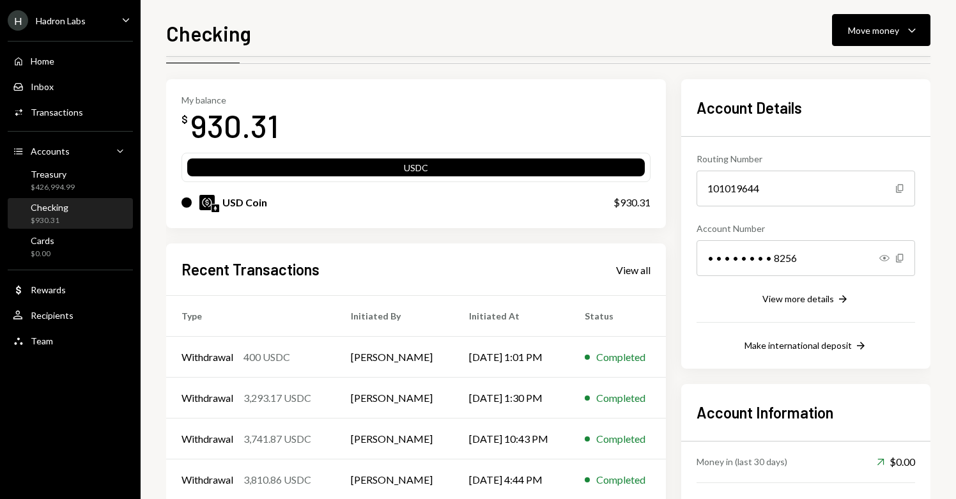
scroll to position [73, 0]
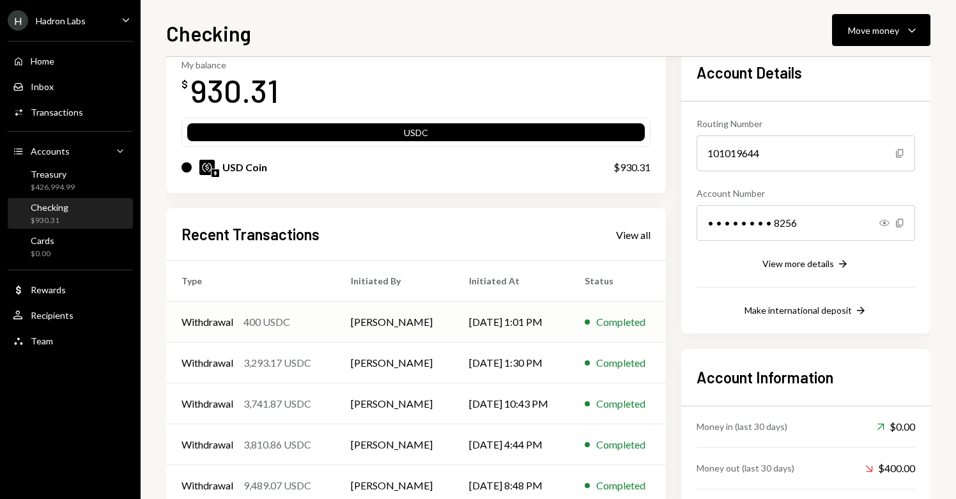
click at [385, 327] on td "[PERSON_NAME]" at bounding box center [394, 322] width 118 height 41
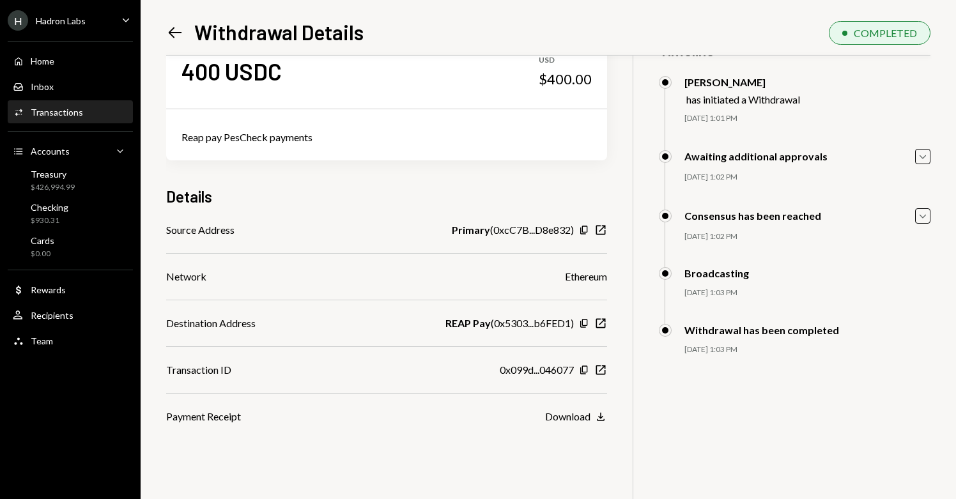
scroll to position [56, 0]
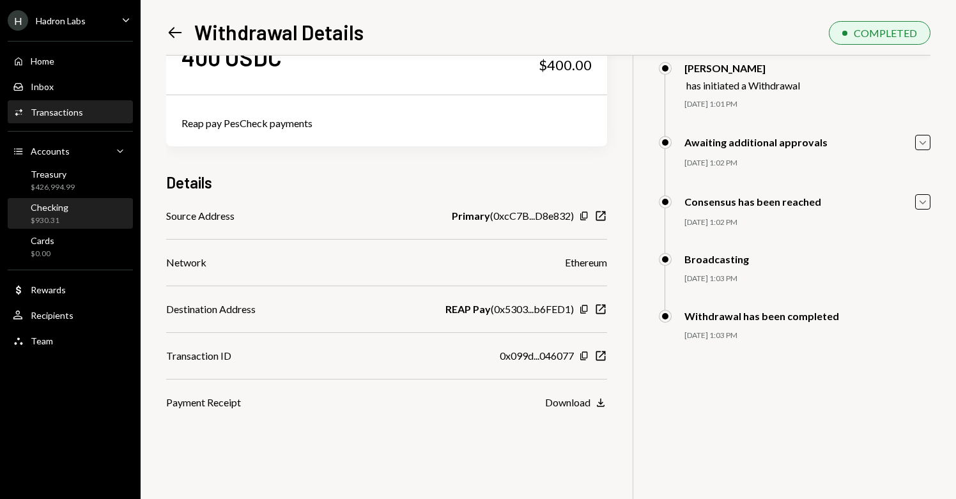
click at [46, 221] on div "$930.31" at bounding box center [50, 220] width 38 height 11
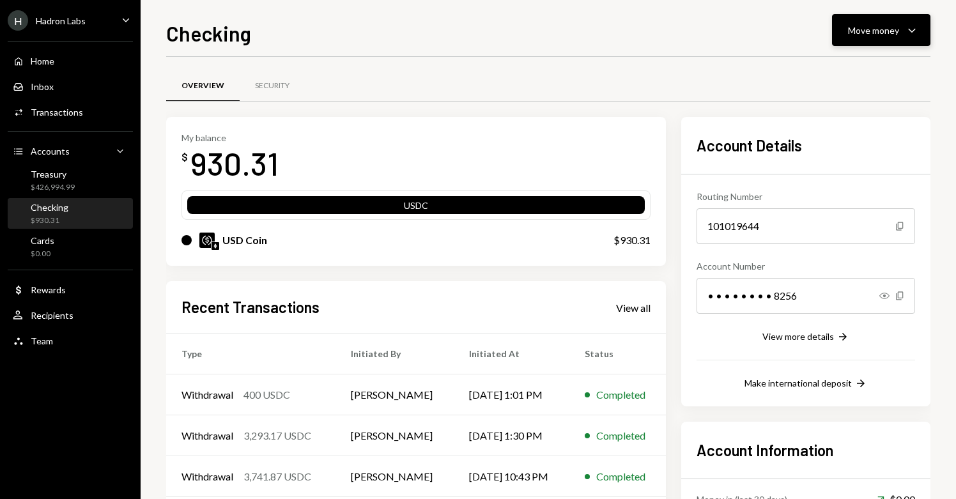
click at [880, 38] on button "Move money Caret Down" at bounding box center [881, 30] width 98 height 32
click at [858, 66] on div "Send" at bounding box center [870, 68] width 93 height 13
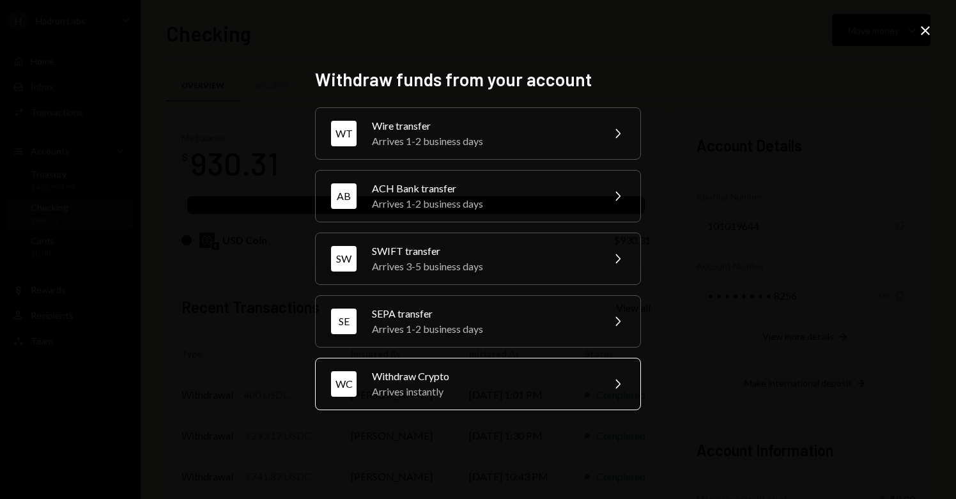
click at [438, 381] on div "Withdraw Crypto" at bounding box center [483, 376] width 222 height 15
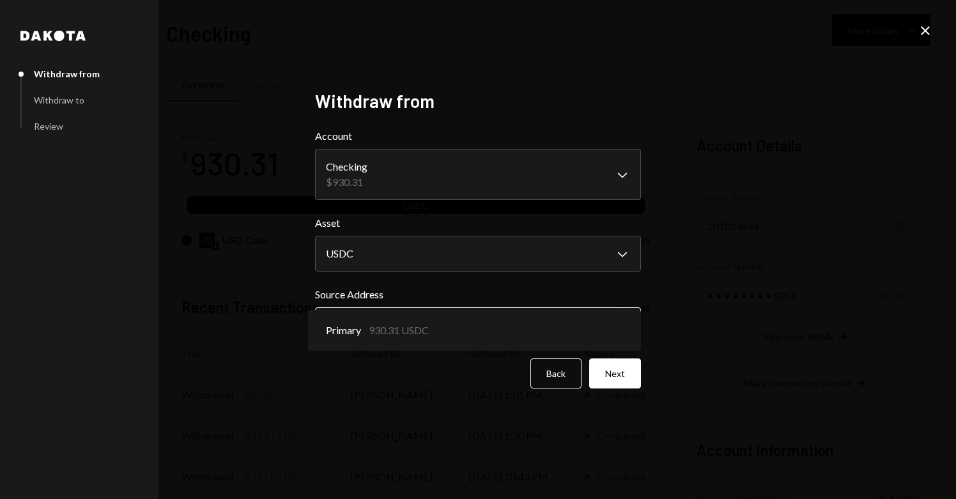
click at [436, 328] on body "H Hadron Labs Caret Down Home Home Inbox Inbox Activities Transactions Accounts…" at bounding box center [478, 249] width 956 height 499
click at [629, 376] on button "Next" at bounding box center [615, 373] width 52 height 30
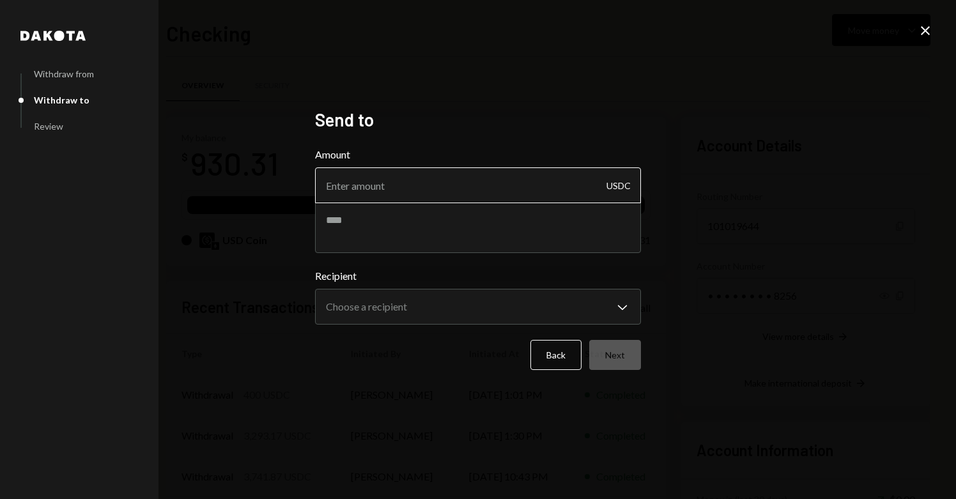
click at [492, 182] on input "Amount" at bounding box center [478, 185] width 326 height 36
type input "300"
click at [419, 230] on textarea at bounding box center [478, 227] width 326 height 51
click at [392, 218] on textarea "********" at bounding box center [478, 227] width 326 height 51
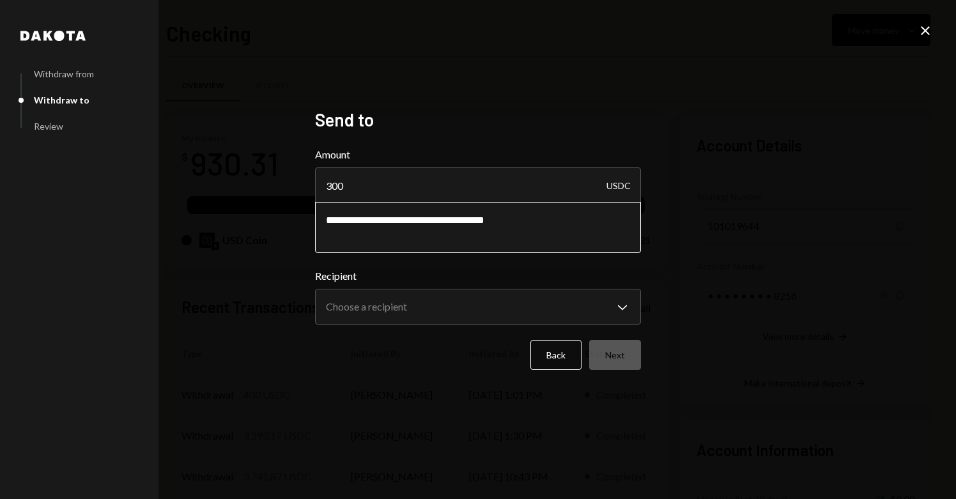
type textarea "**********"
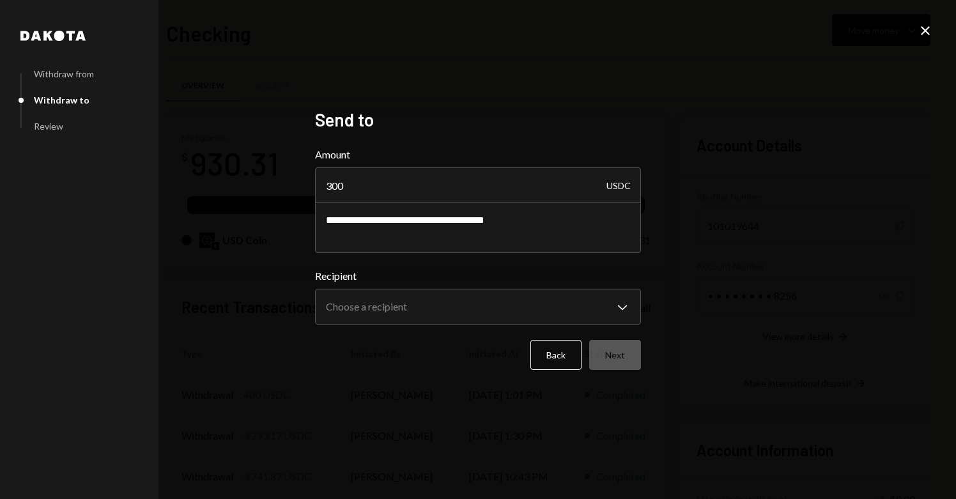
click at [691, 255] on div "**********" at bounding box center [478, 249] width 956 height 499
click at [507, 314] on body "H Hadron Labs Caret Down Home Home Inbox Inbox Activities Transactions Accounts…" at bounding box center [478, 249] width 956 height 499
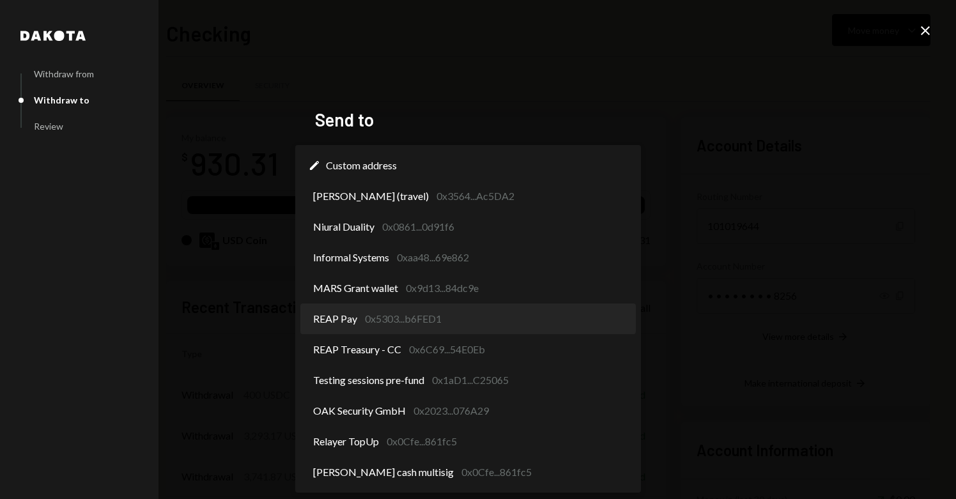
select select "**********"
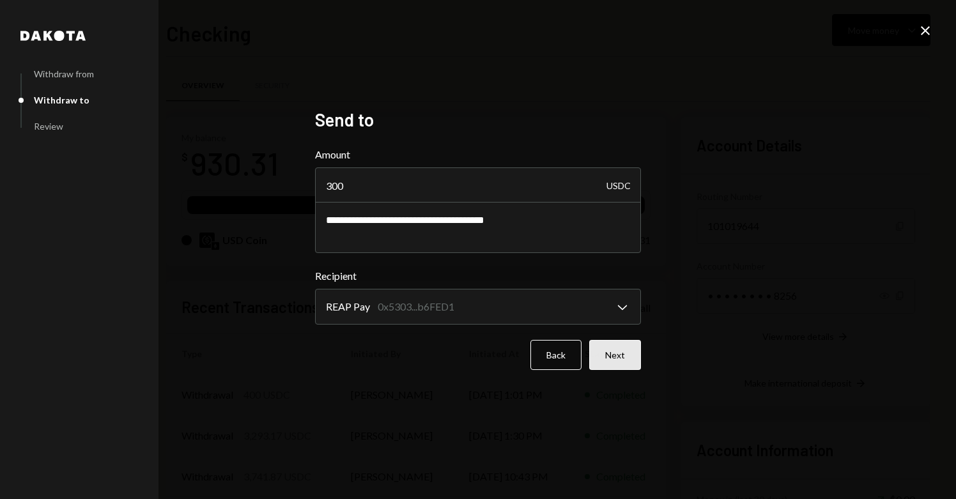
click at [614, 356] on button "Next" at bounding box center [615, 355] width 52 height 30
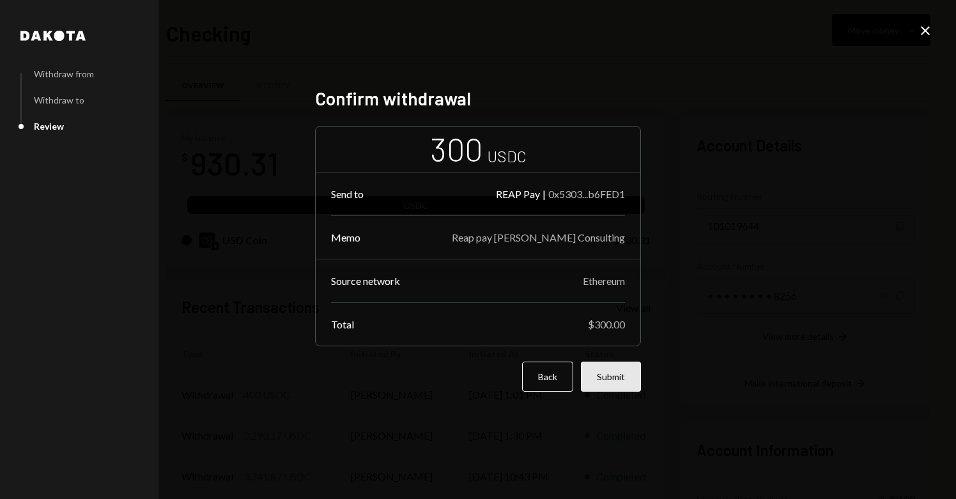
click at [606, 380] on button "Submit" at bounding box center [611, 377] width 60 height 30
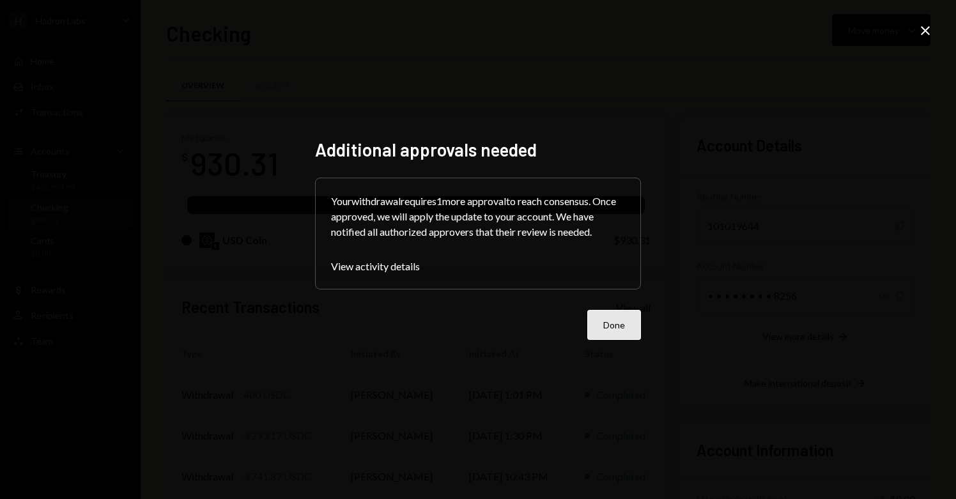
click at [617, 332] on button "Done" at bounding box center [614, 325] width 54 height 30
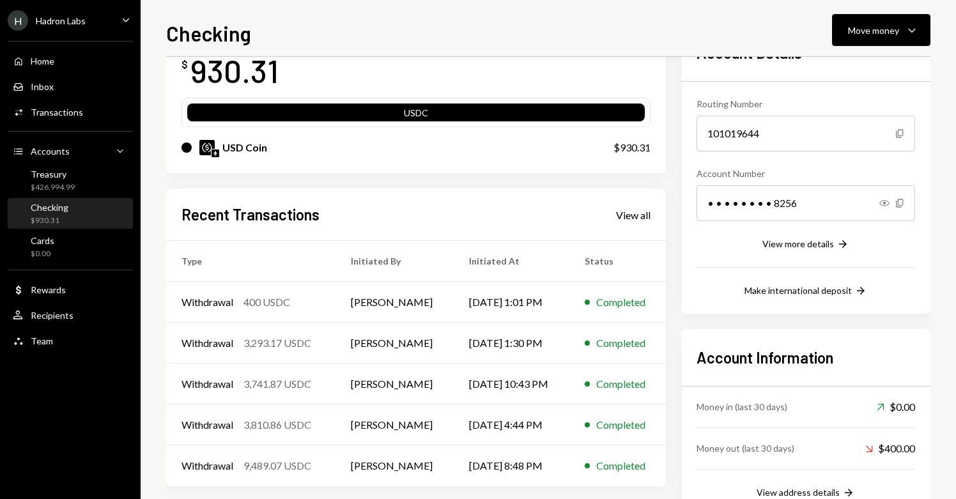
scroll to position [135, 0]
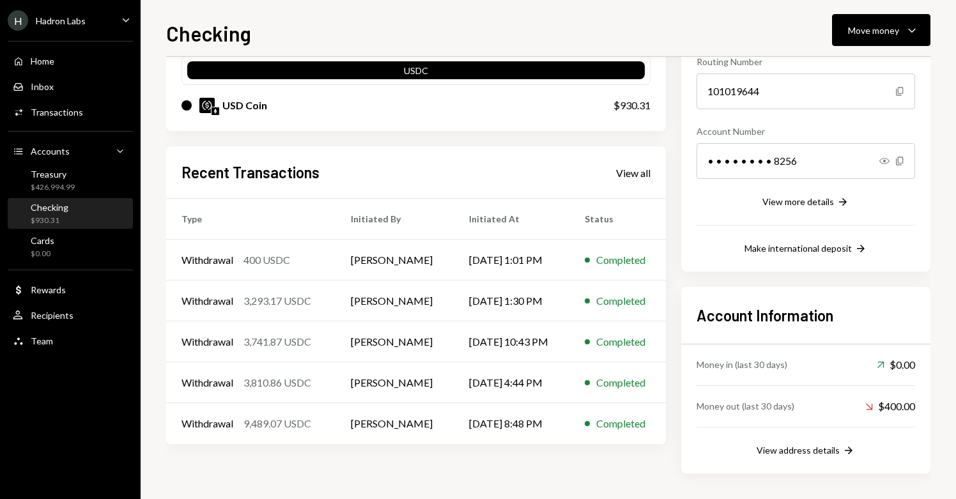
click at [67, 210] on div "Checking $930.31" at bounding box center [70, 214] width 115 height 24
click at [50, 171] on div "Treasury" at bounding box center [53, 174] width 44 height 11
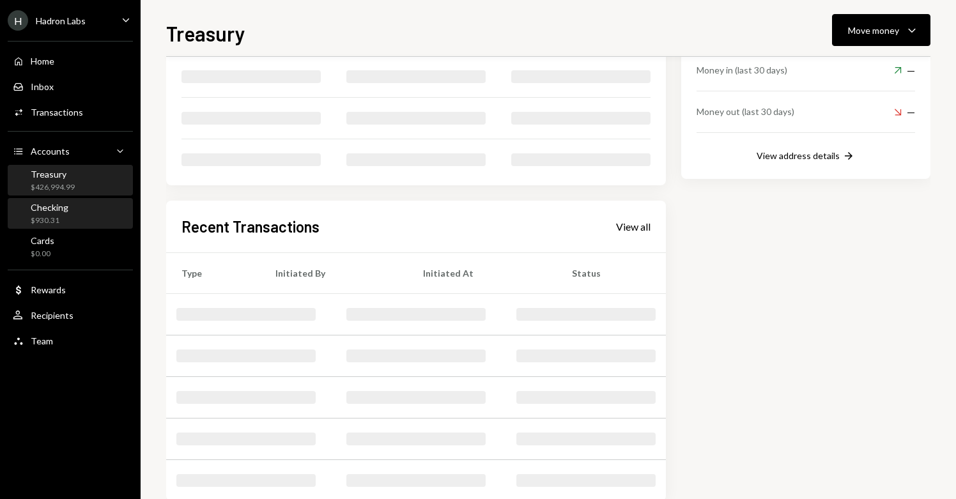
scroll to position [135, 0]
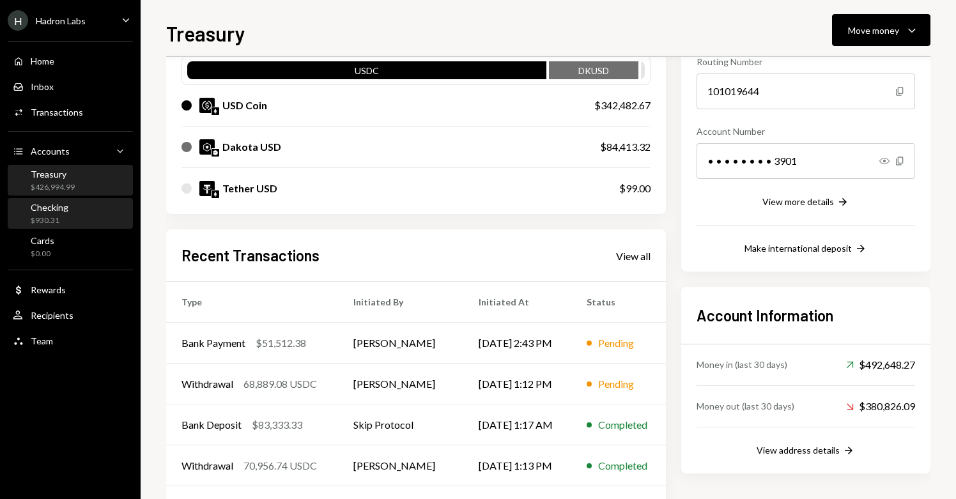
click at [56, 208] on div "Checking" at bounding box center [50, 207] width 38 height 11
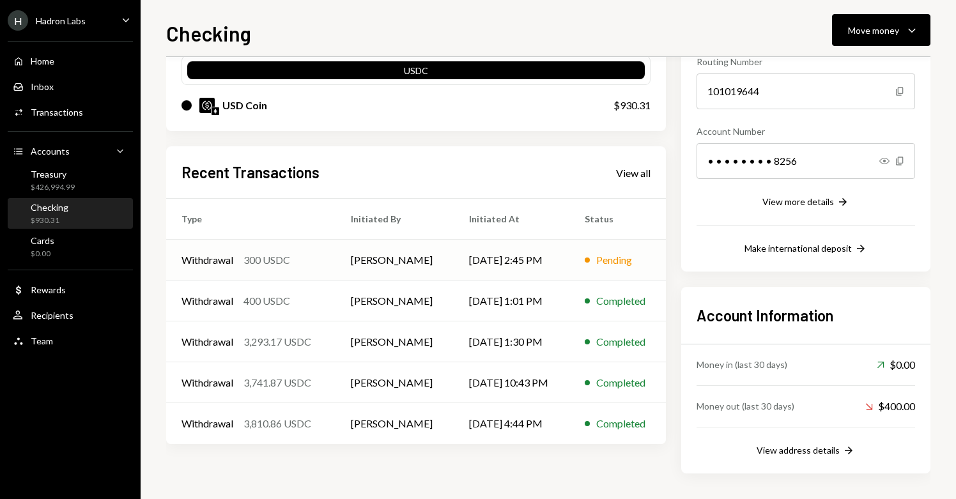
click at [505, 258] on td "[DATE] 2:45 PM" at bounding box center [512, 260] width 116 height 41
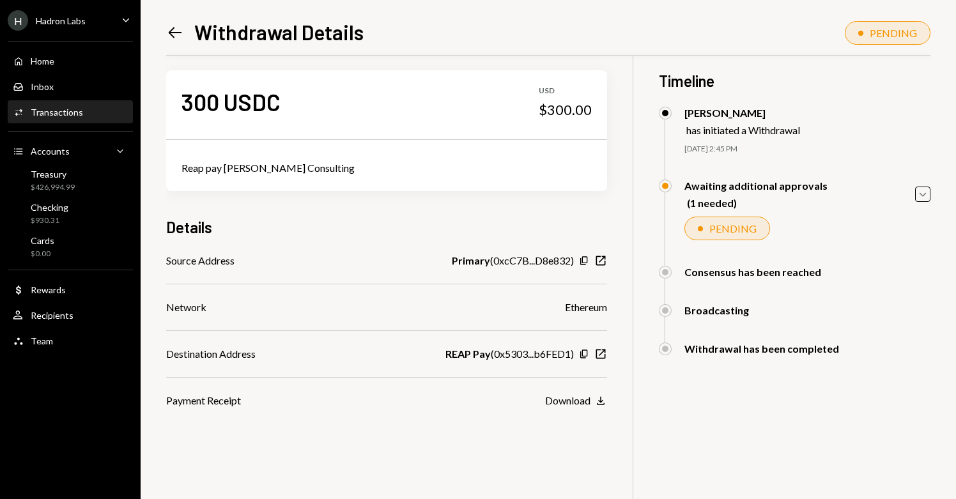
scroll to position [16, 0]
